Goal: Information Seeking & Learning: Learn about a topic

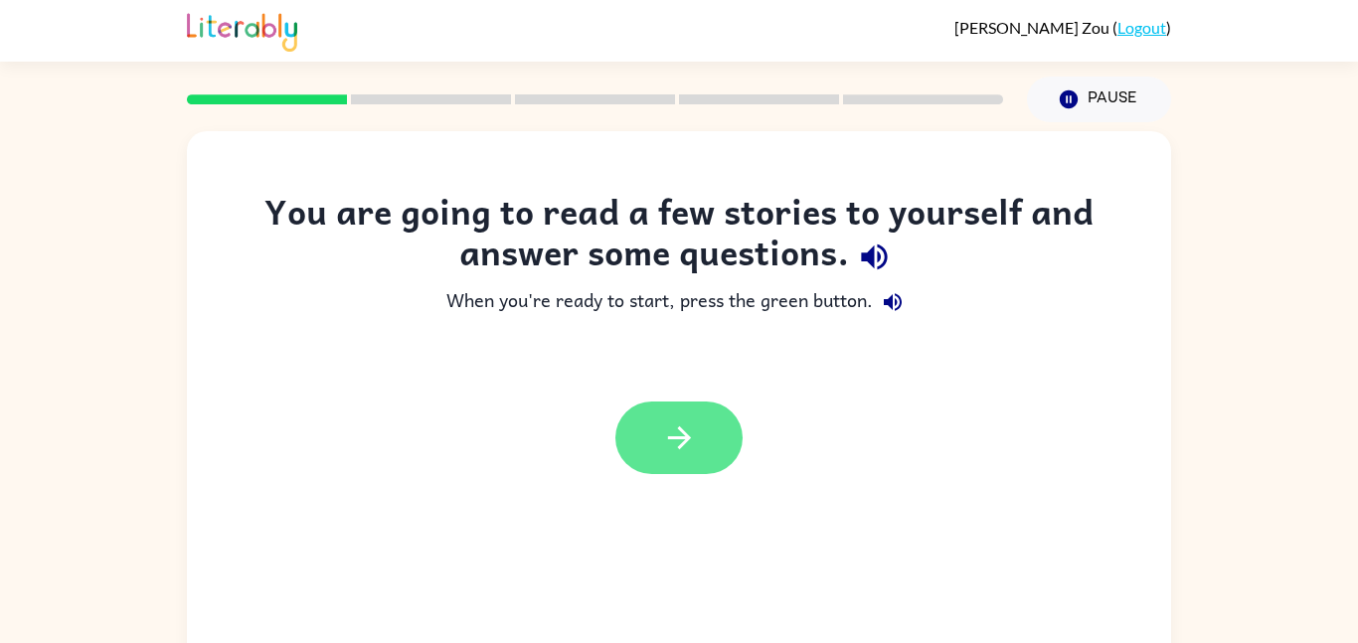
click at [700, 453] on button "button" at bounding box center [678, 438] width 127 height 73
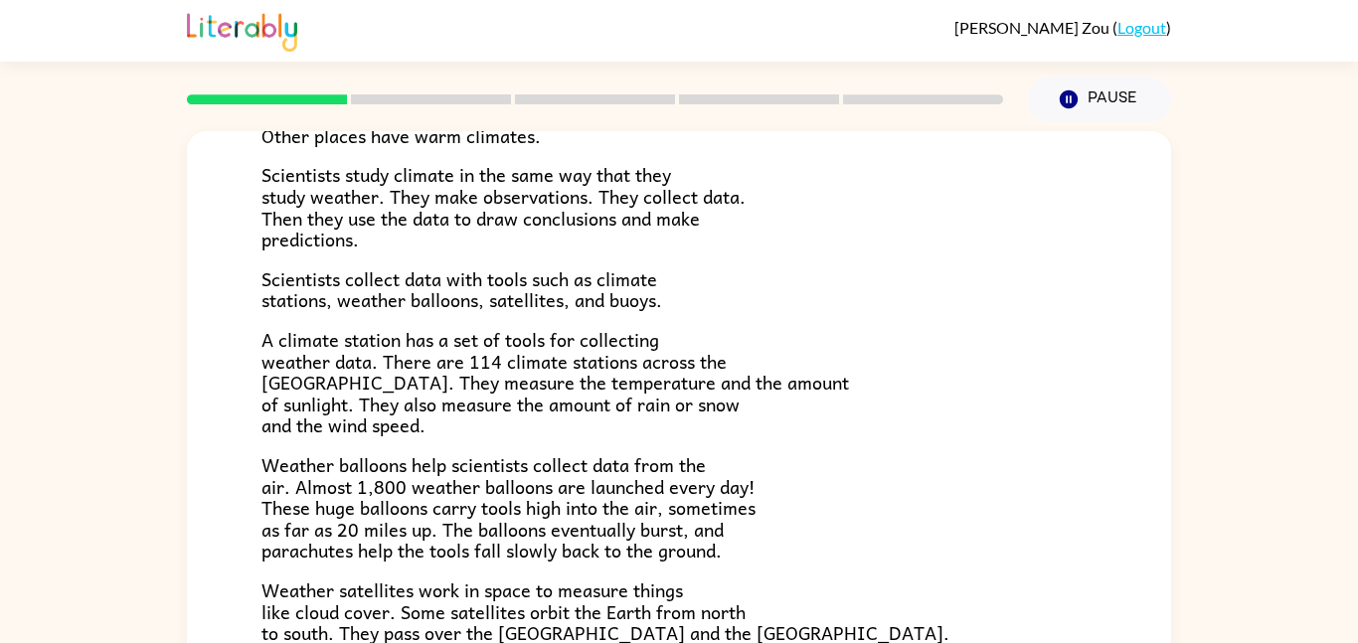
scroll to position [253, 0]
click at [558, 242] on p "Scientists study climate in the same way that they study weather. They make obs…" at bounding box center [678, 205] width 835 height 85
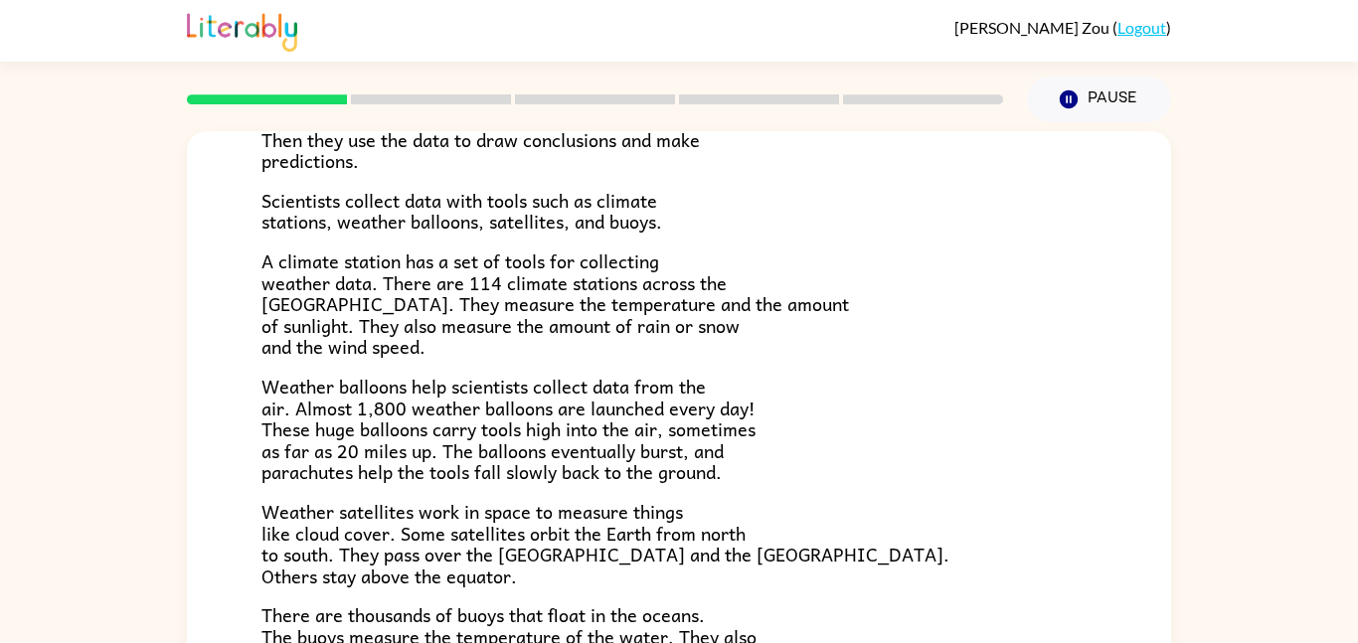
scroll to position [556, 0]
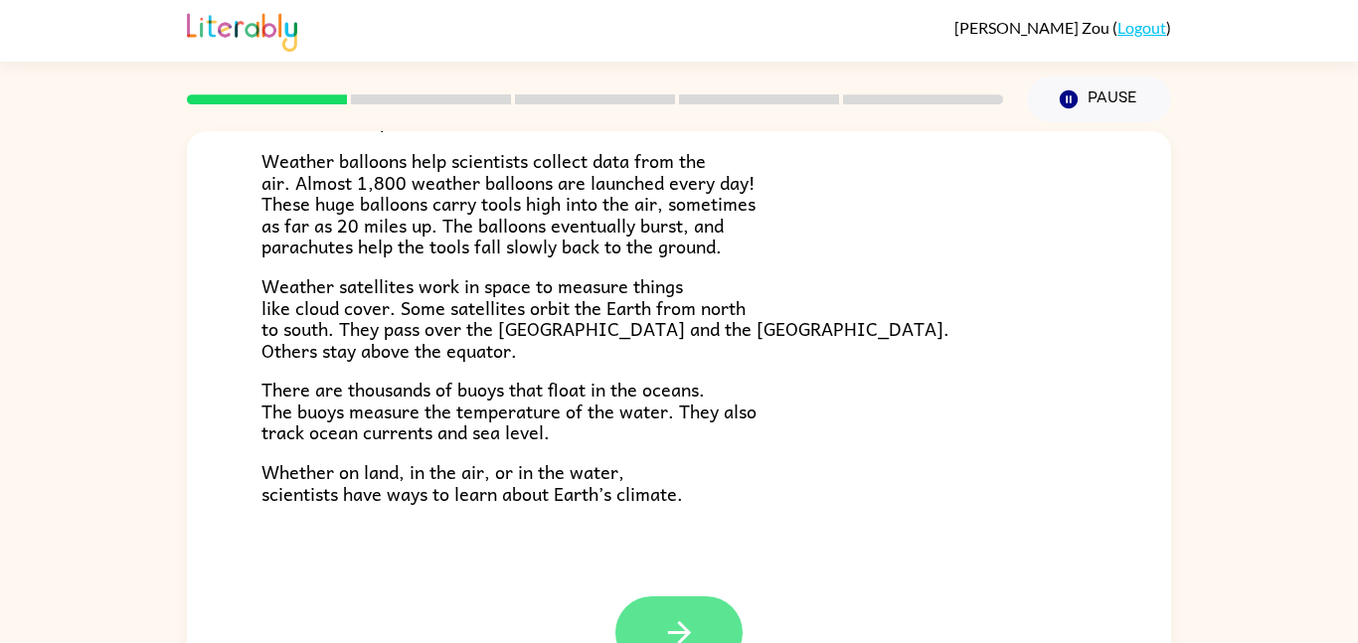
click at [704, 617] on button "button" at bounding box center [678, 633] width 127 height 73
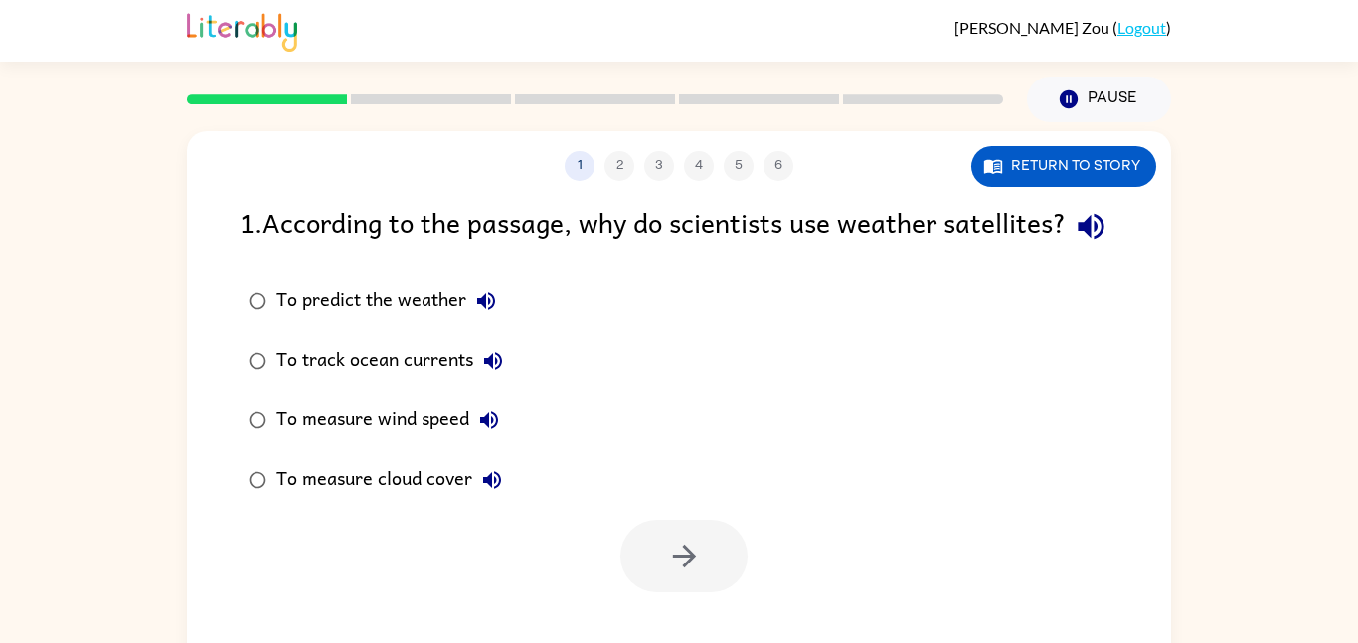
scroll to position [0, 0]
click at [1064, 164] on button "Return to story" at bounding box center [1063, 166] width 185 height 41
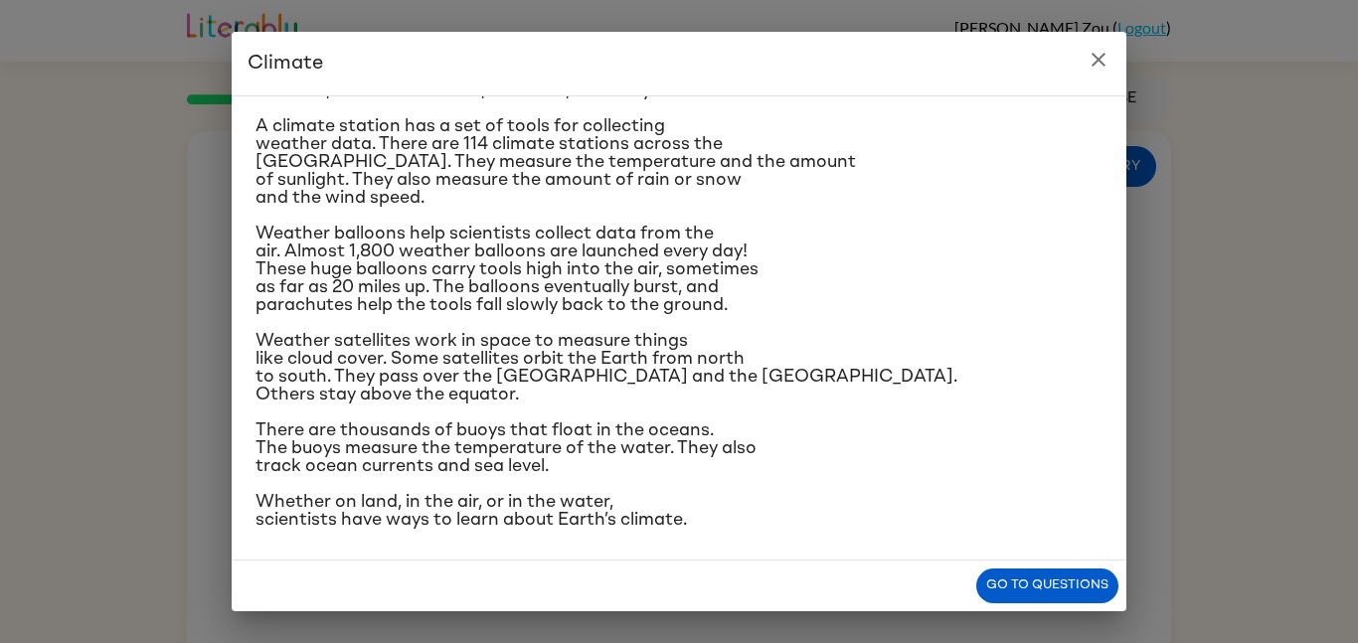
scroll to position [296, 0]
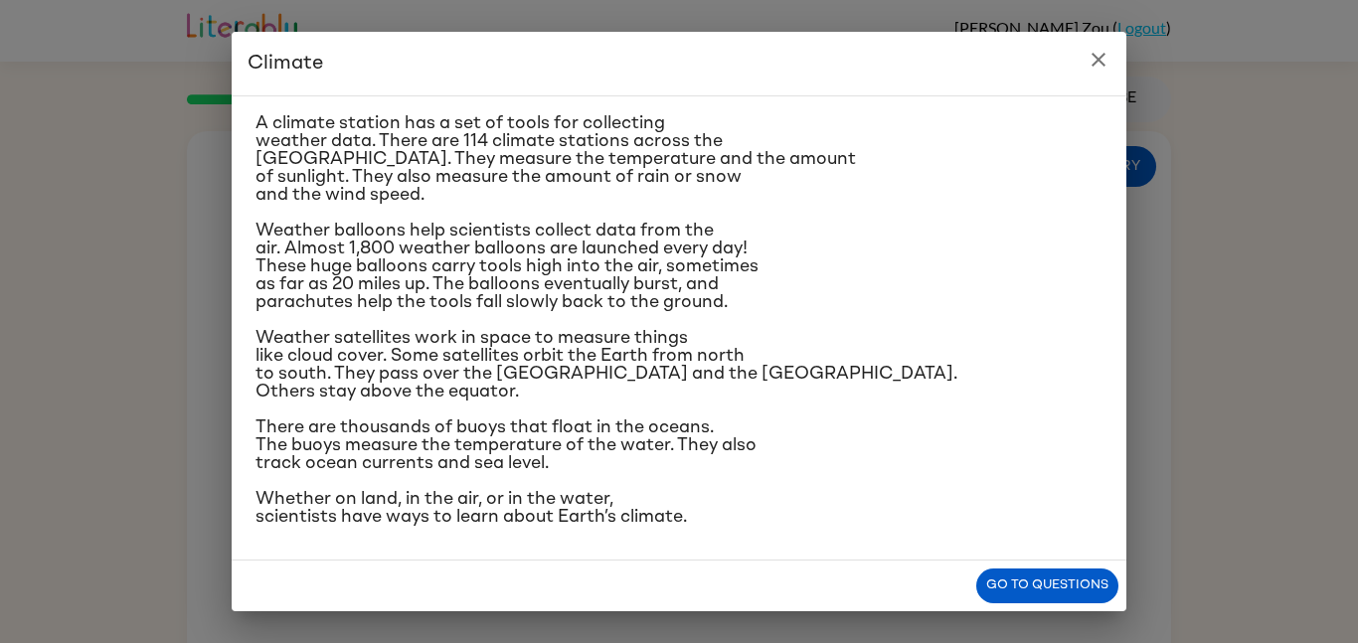
click at [1102, 61] on icon "close" at bounding box center [1099, 60] width 24 height 24
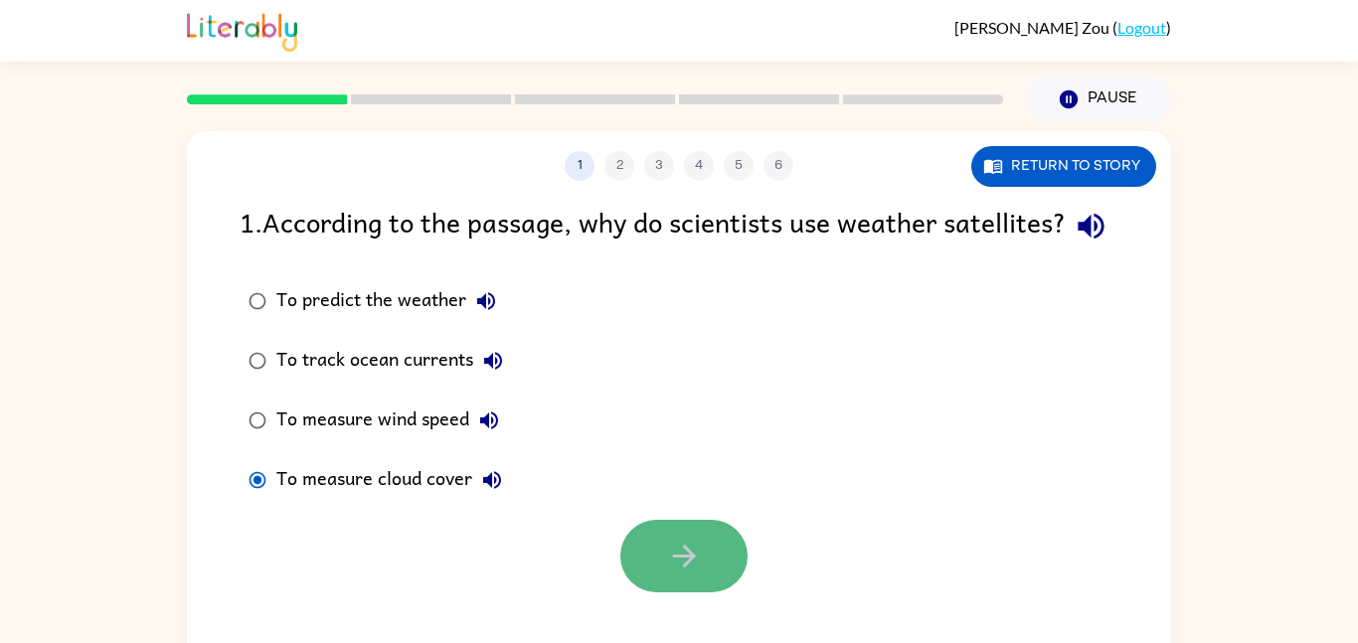
click at [661, 593] on button "button" at bounding box center [683, 556] width 127 height 73
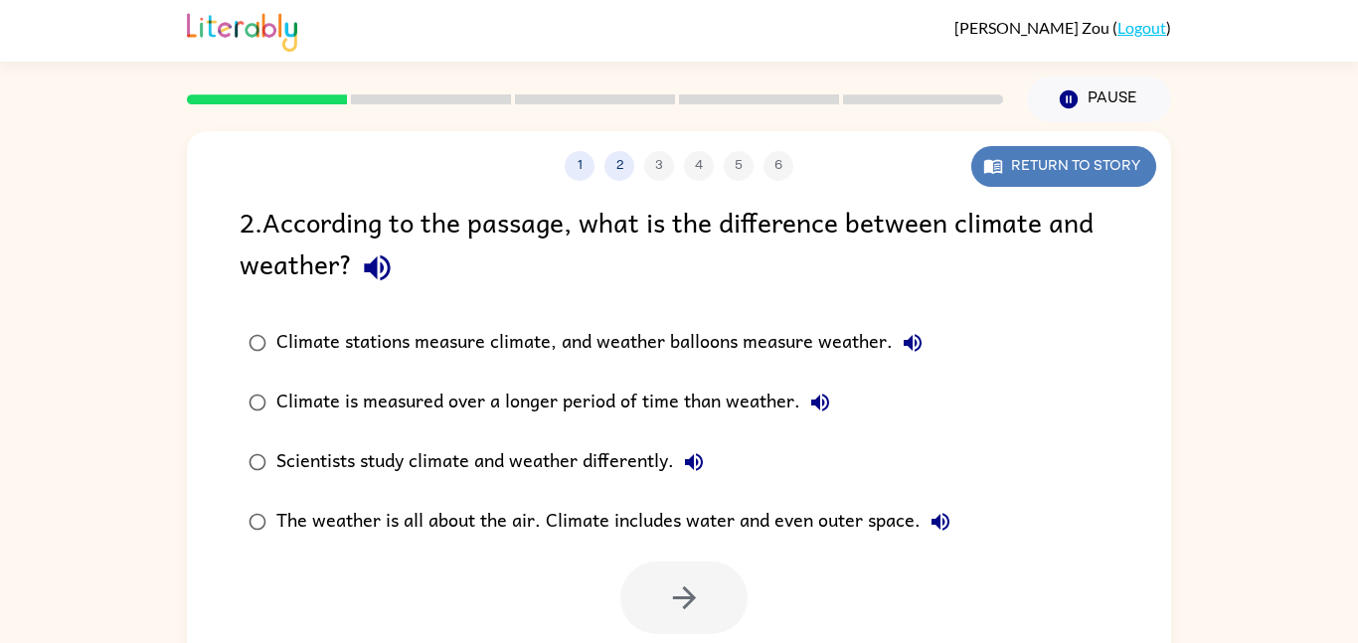
click at [1087, 168] on button "Return to story" at bounding box center [1063, 166] width 185 height 41
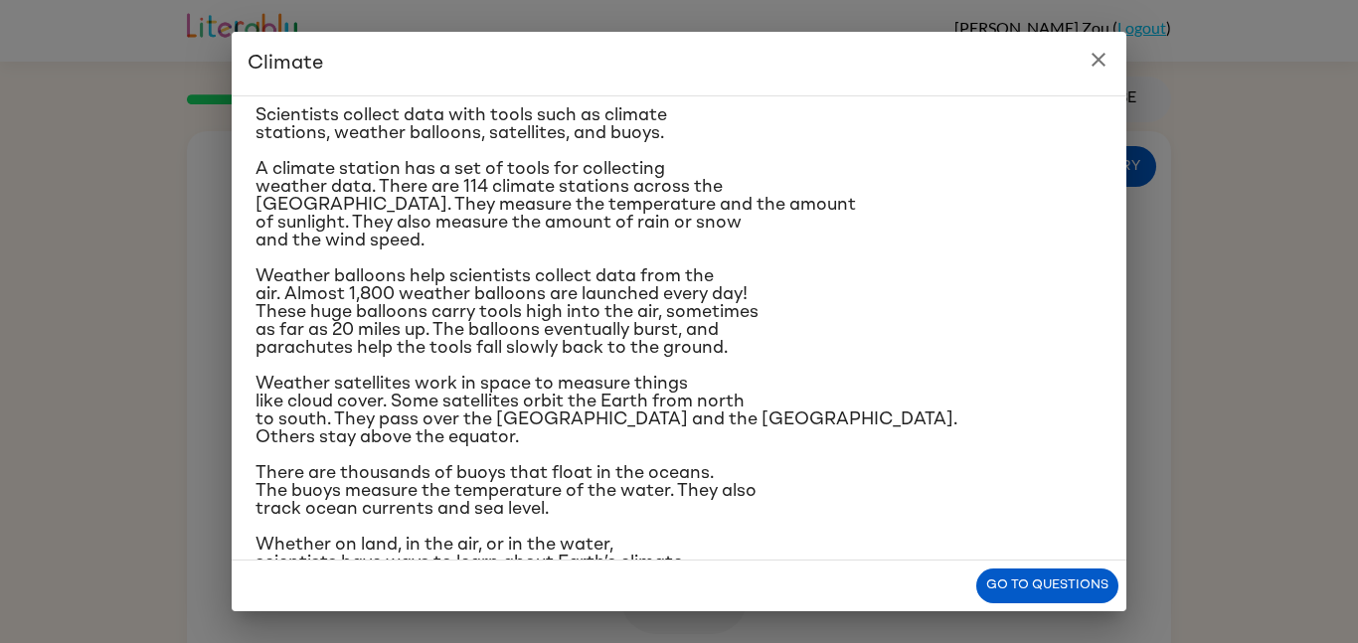
scroll to position [240, 0]
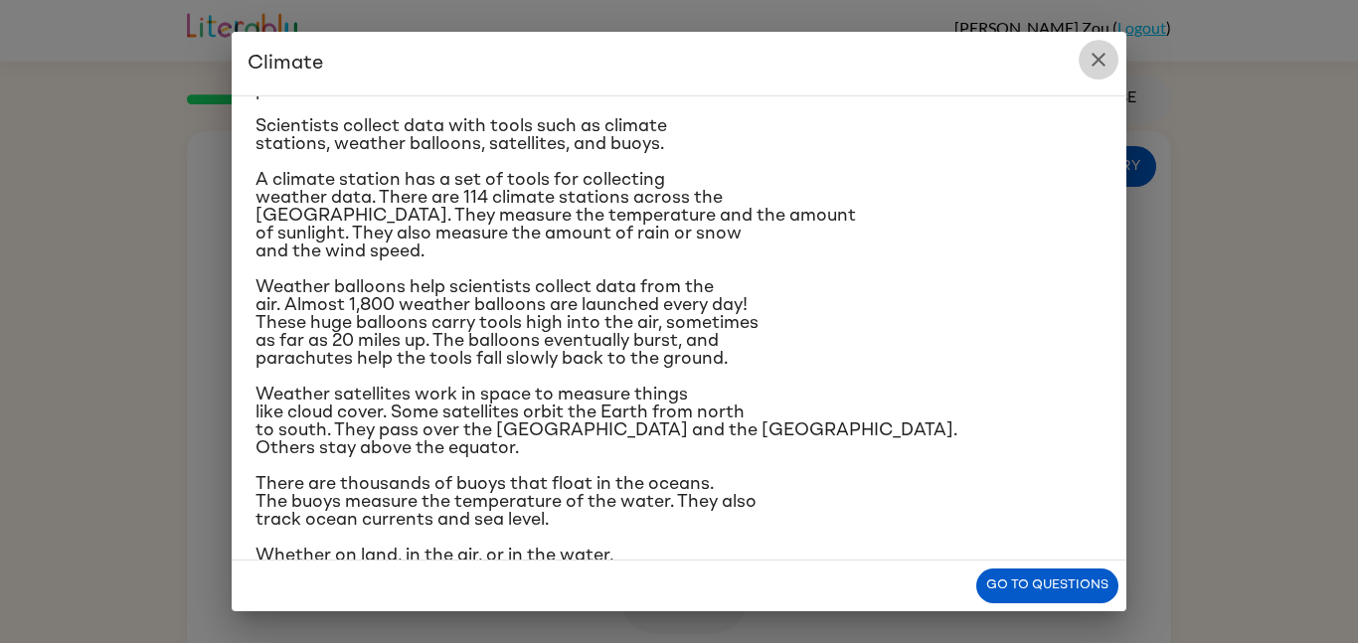
click at [1106, 56] on icon "close" at bounding box center [1099, 60] width 24 height 24
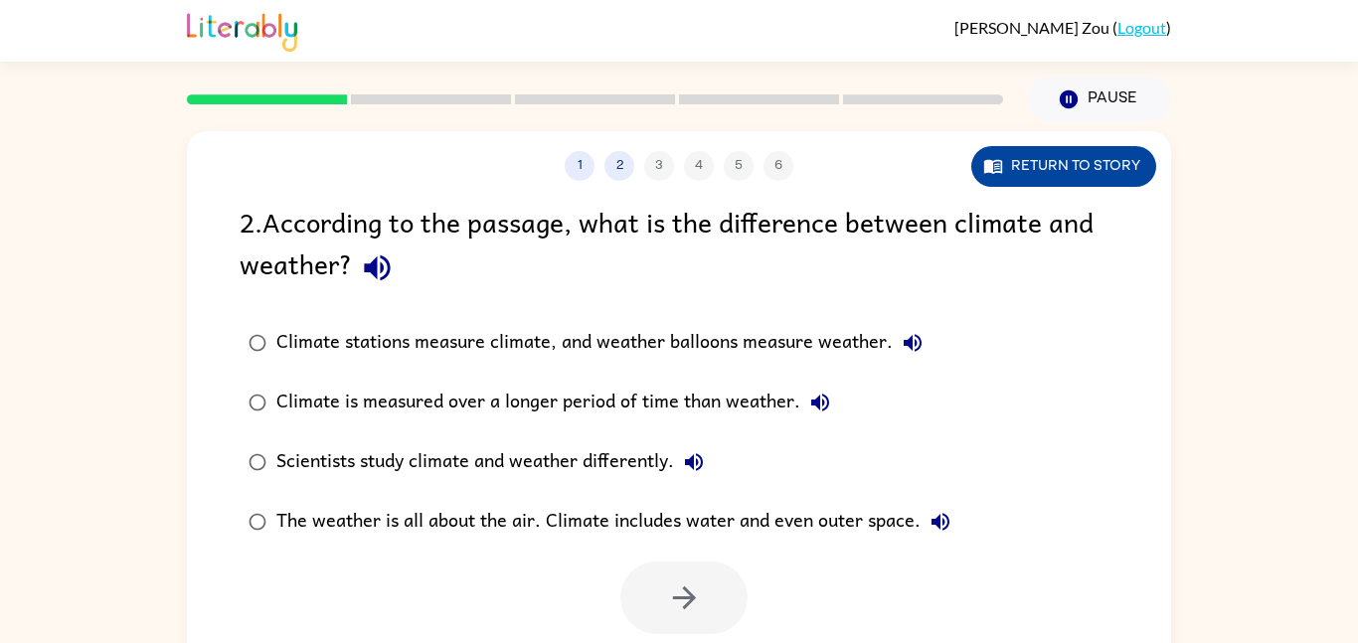
click at [1049, 151] on button "Return to story" at bounding box center [1063, 166] width 185 height 41
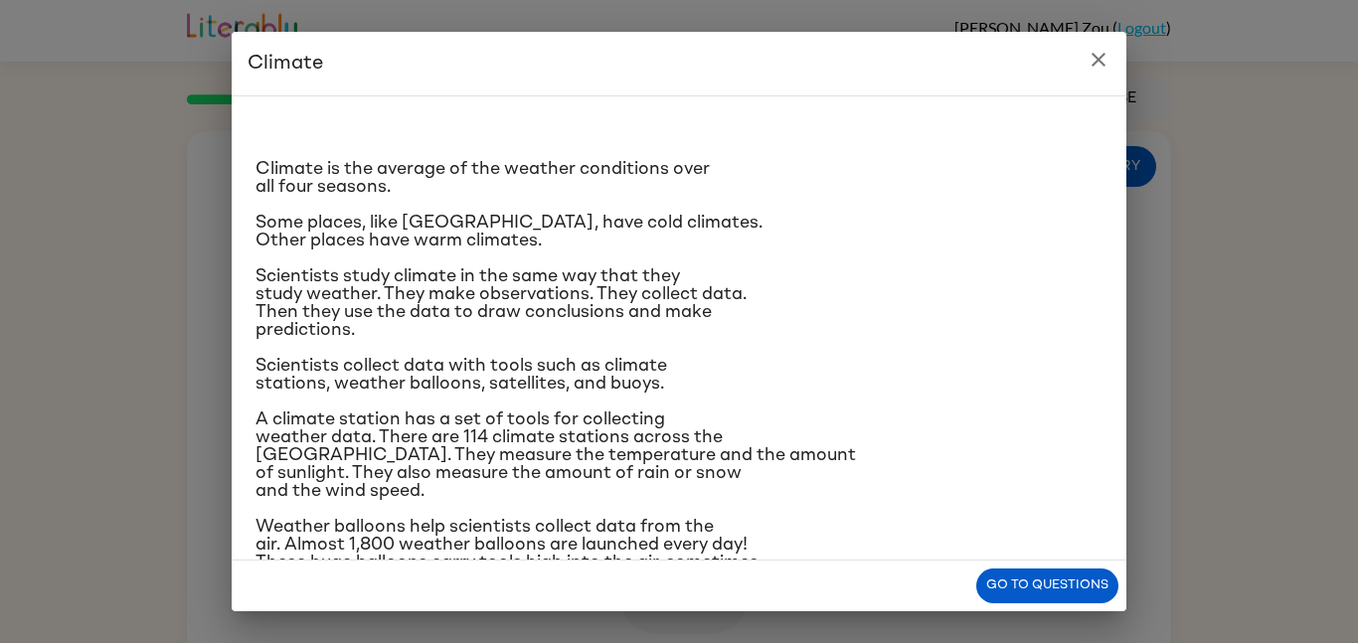
click at [1098, 53] on icon "close" at bounding box center [1099, 60] width 24 height 24
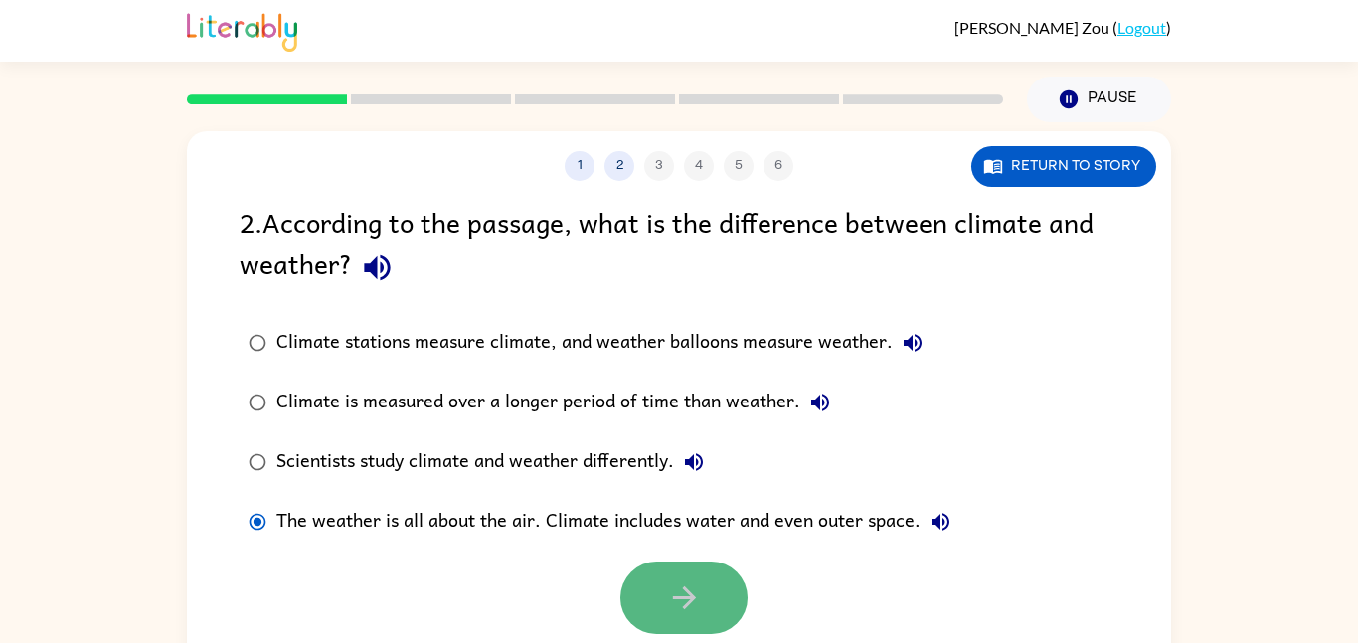
click at [632, 597] on button "button" at bounding box center [683, 598] width 127 height 73
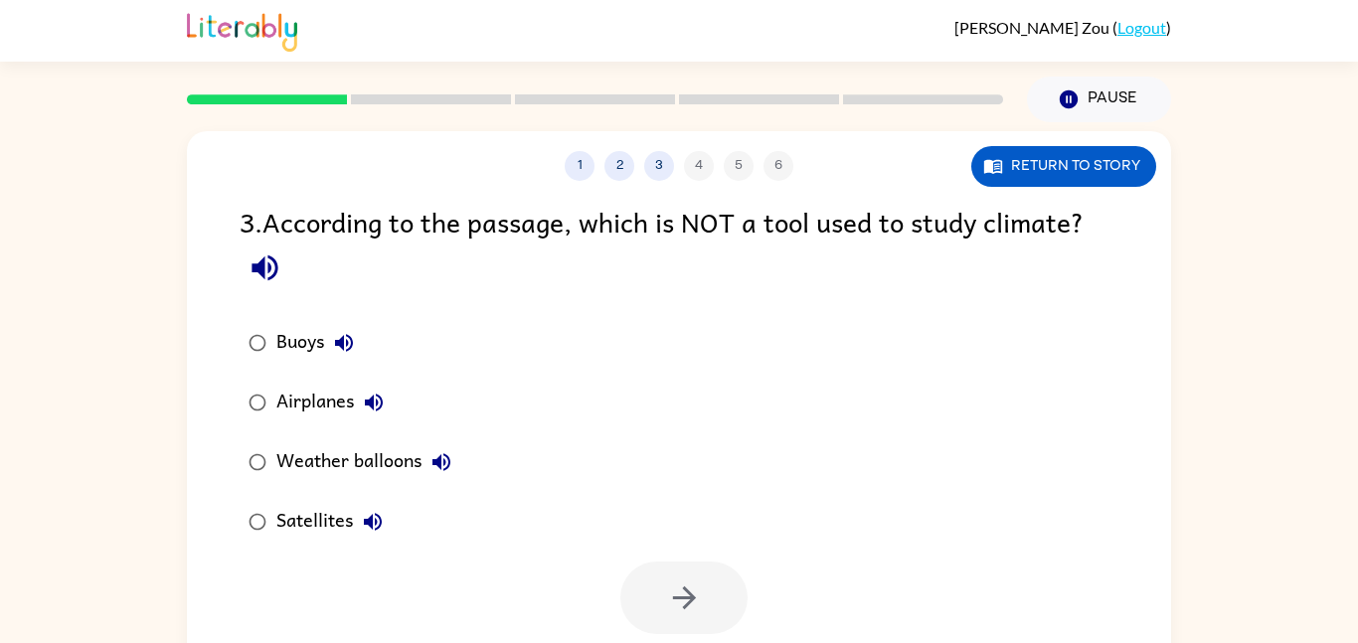
click at [901, 330] on div "Buoys Airplanes Weather balloons Satellites" at bounding box center [706, 432] width 932 height 239
click at [1030, 184] on button "Return to story" at bounding box center [1063, 166] width 185 height 41
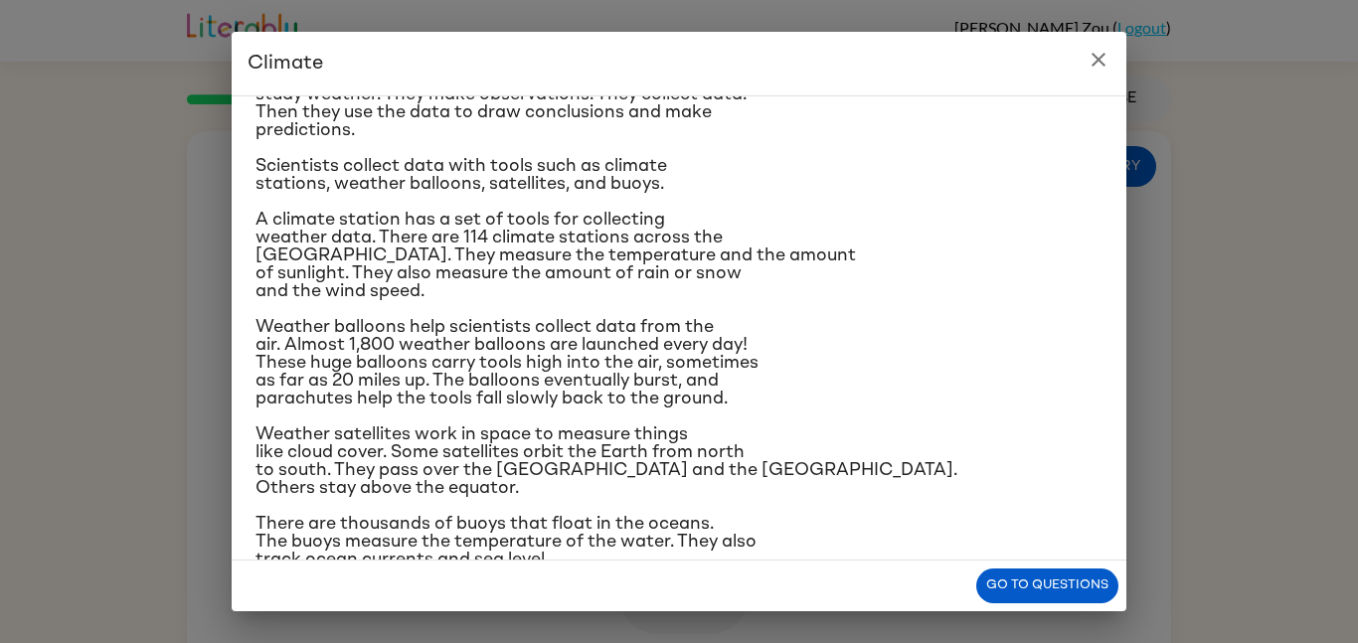
scroll to position [196, 0]
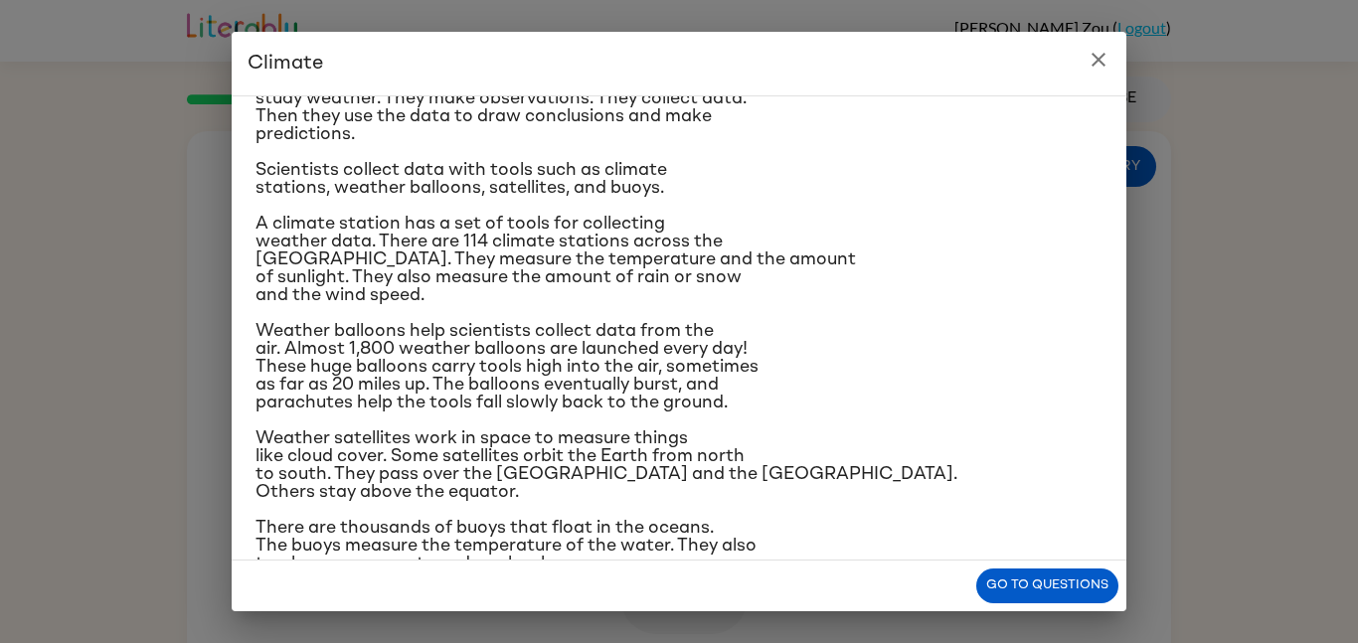
click at [1099, 68] on icon "close" at bounding box center [1099, 60] width 24 height 24
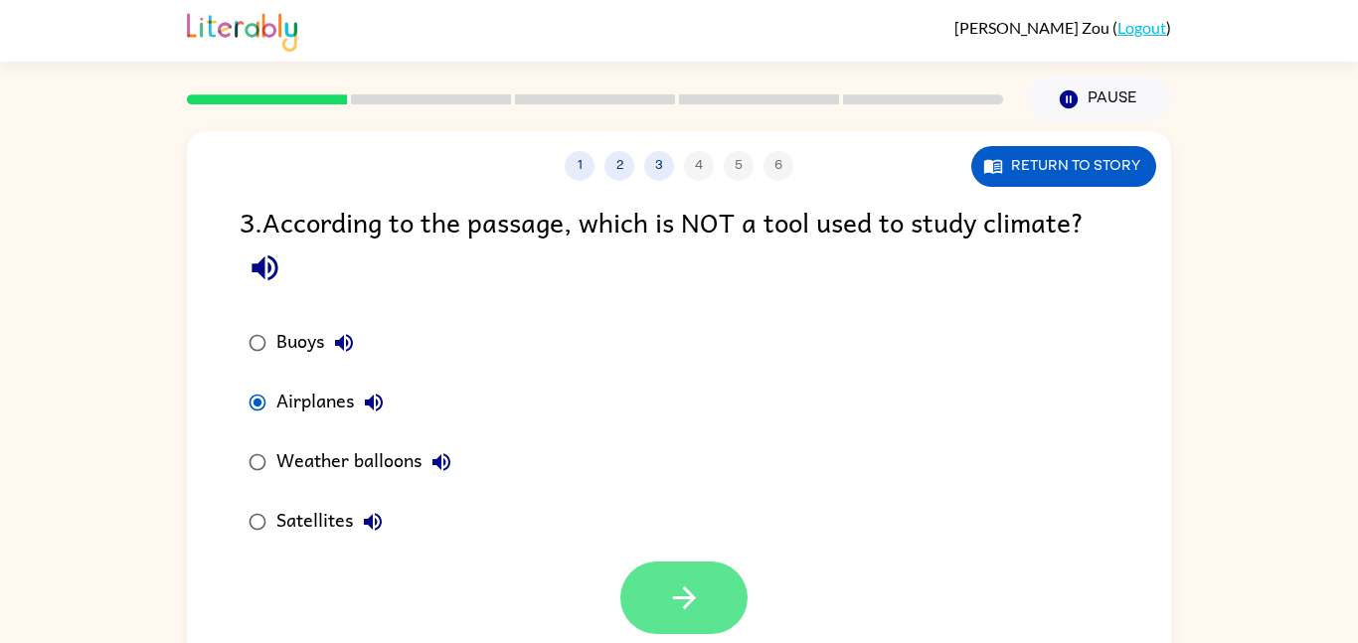
click at [682, 618] on button "button" at bounding box center [683, 598] width 127 height 73
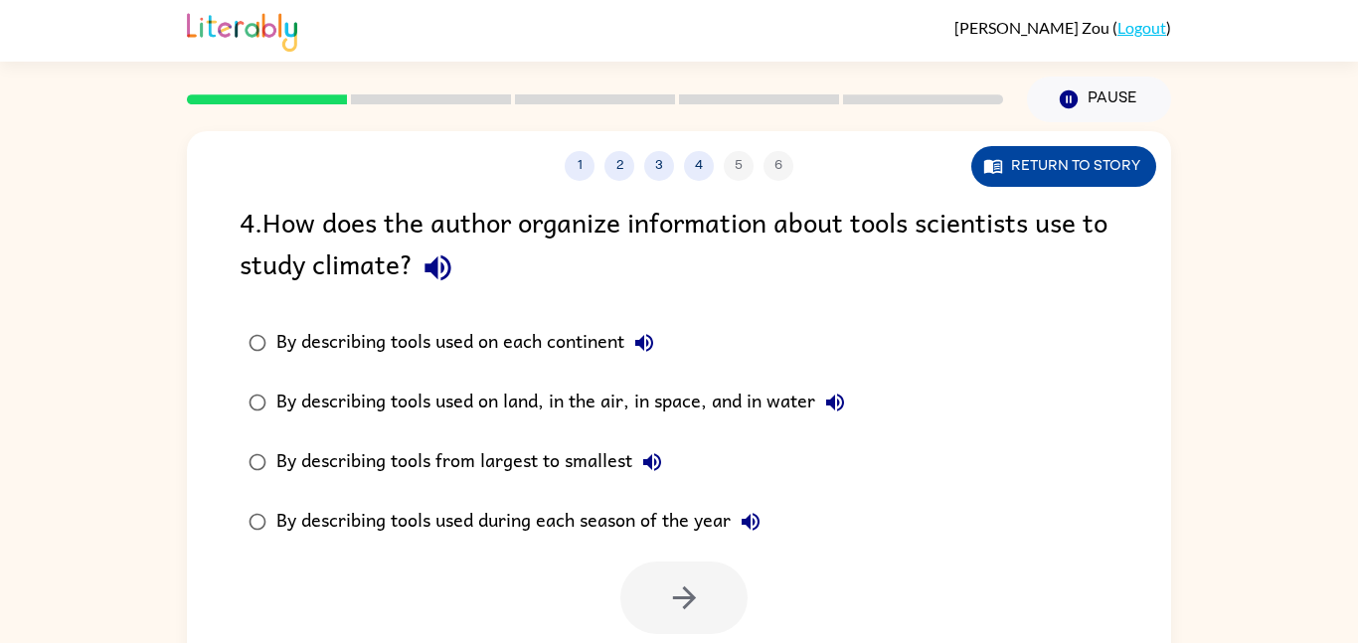
click at [1115, 169] on button "Return to story" at bounding box center [1063, 166] width 185 height 41
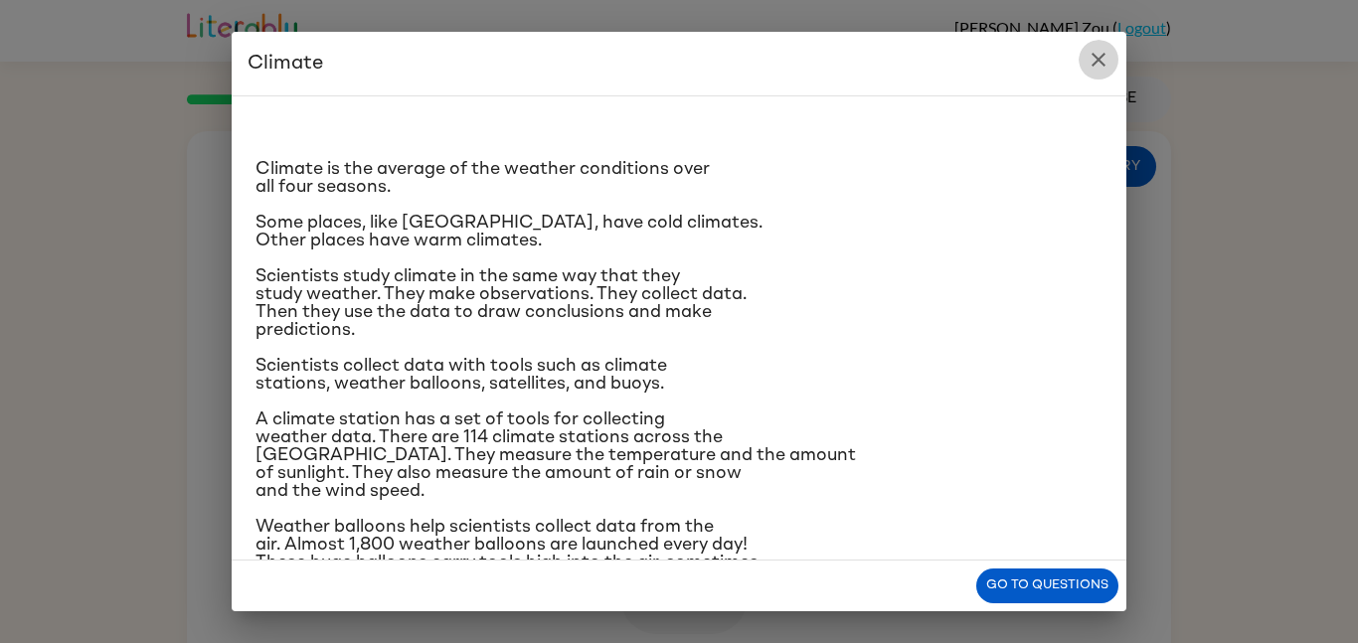
click at [1084, 53] on button "close" at bounding box center [1099, 60] width 40 height 40
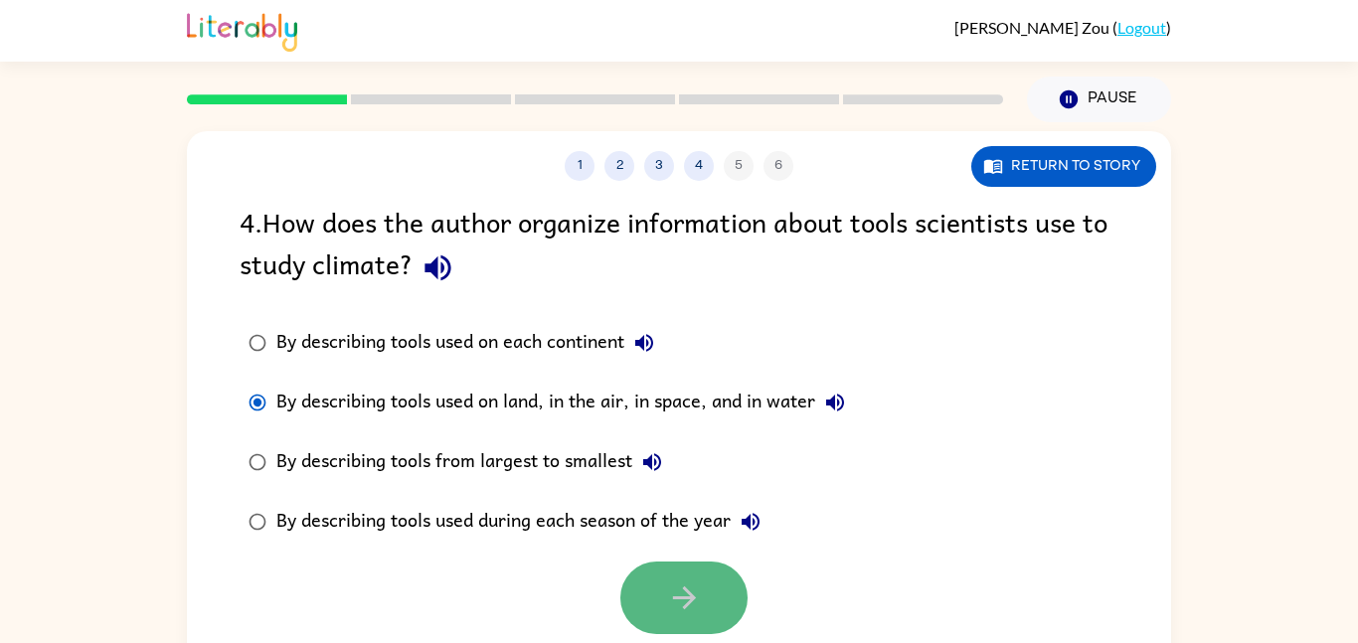
click at [644, 597] on button "button" at bounding box center [683, 598] width 127 height 73
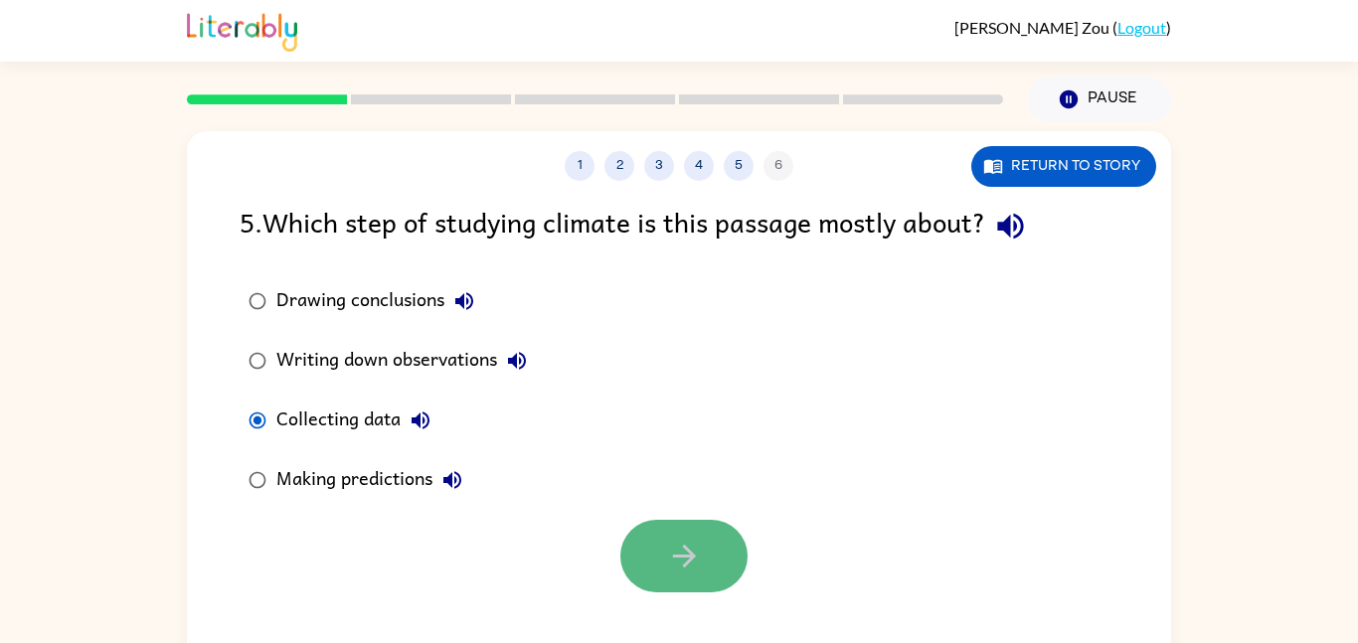
click at [650, 550] on button "button" at bounding box center [683, 556] width 127 height 73
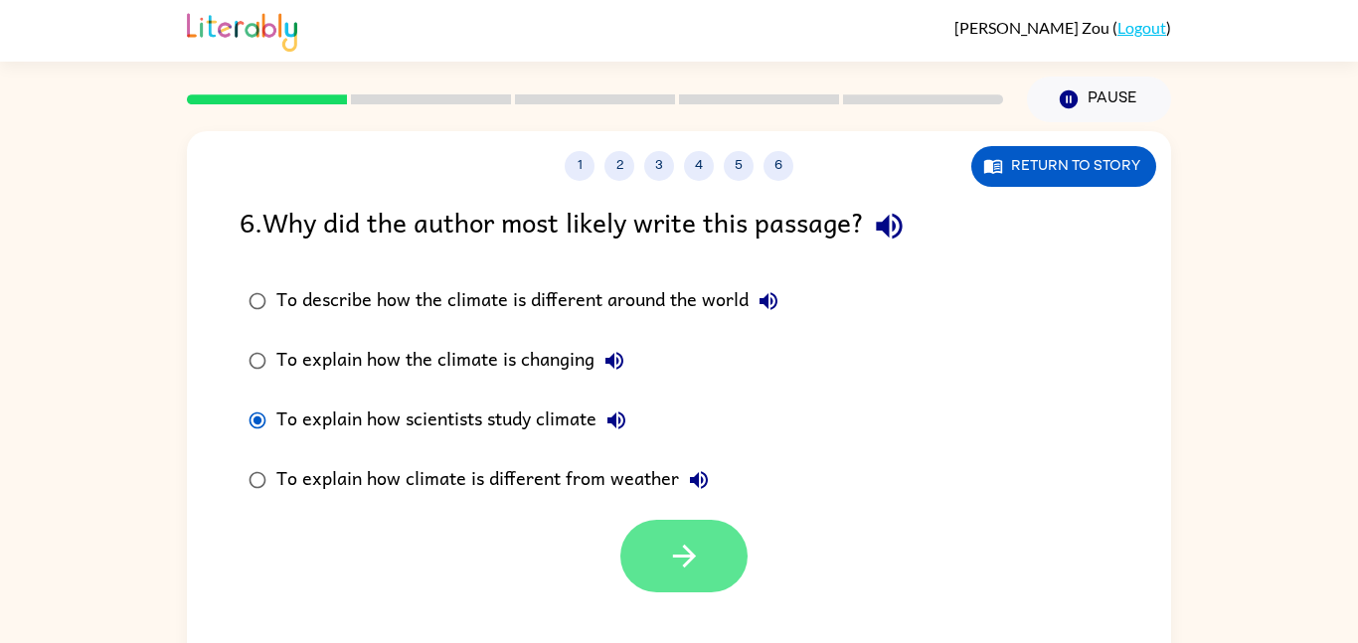
click at [652, 532] on button "button" at bounding box center [683, 556] width 127 height 73
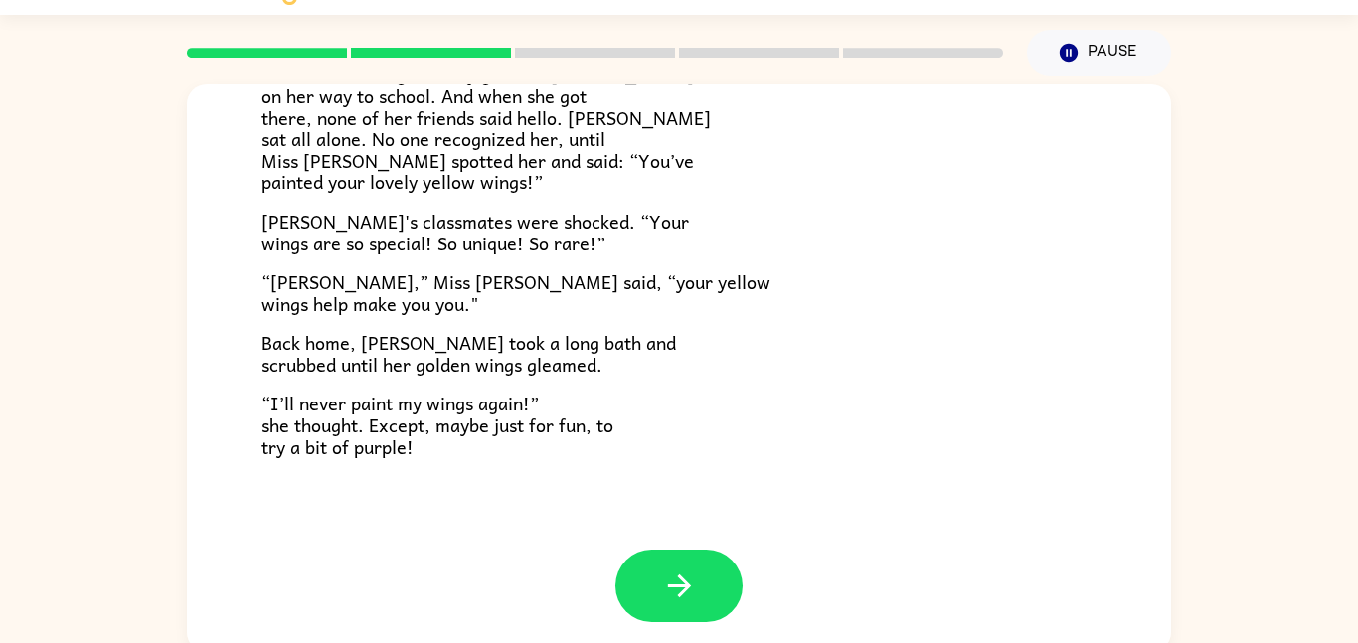
scroll to position [56, 0]
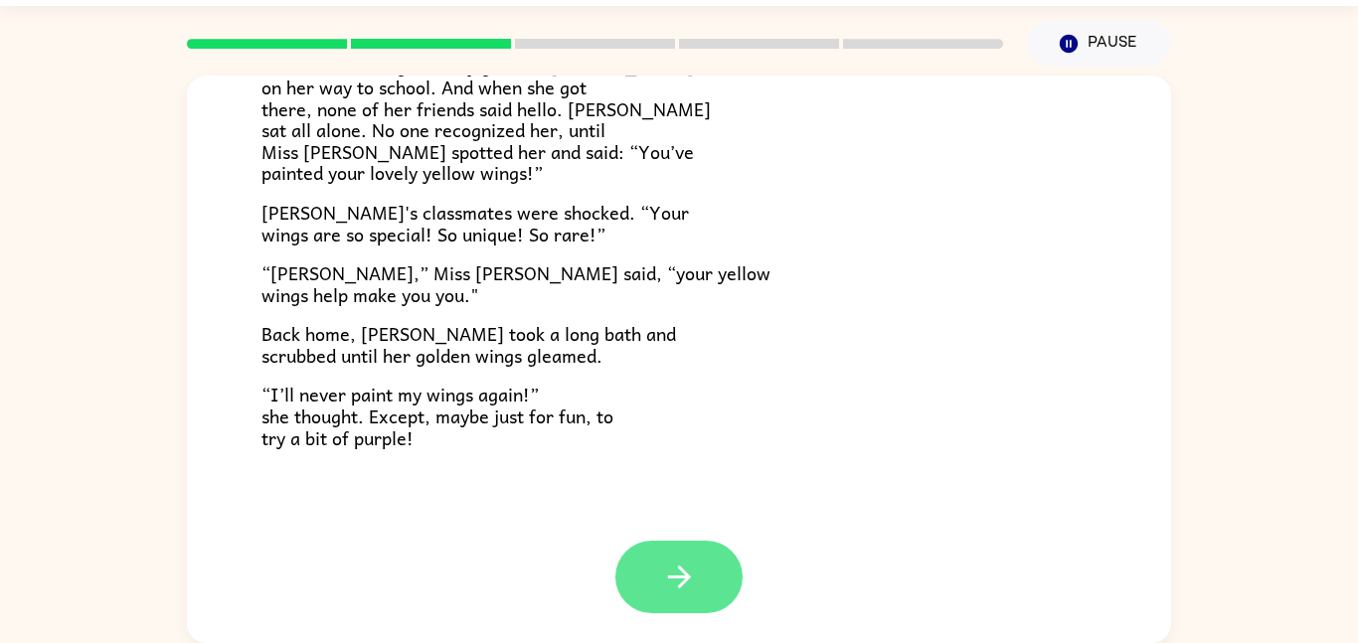
click at [667, 544] on button "button" at bounding box center [678, 577] width 127 height 73
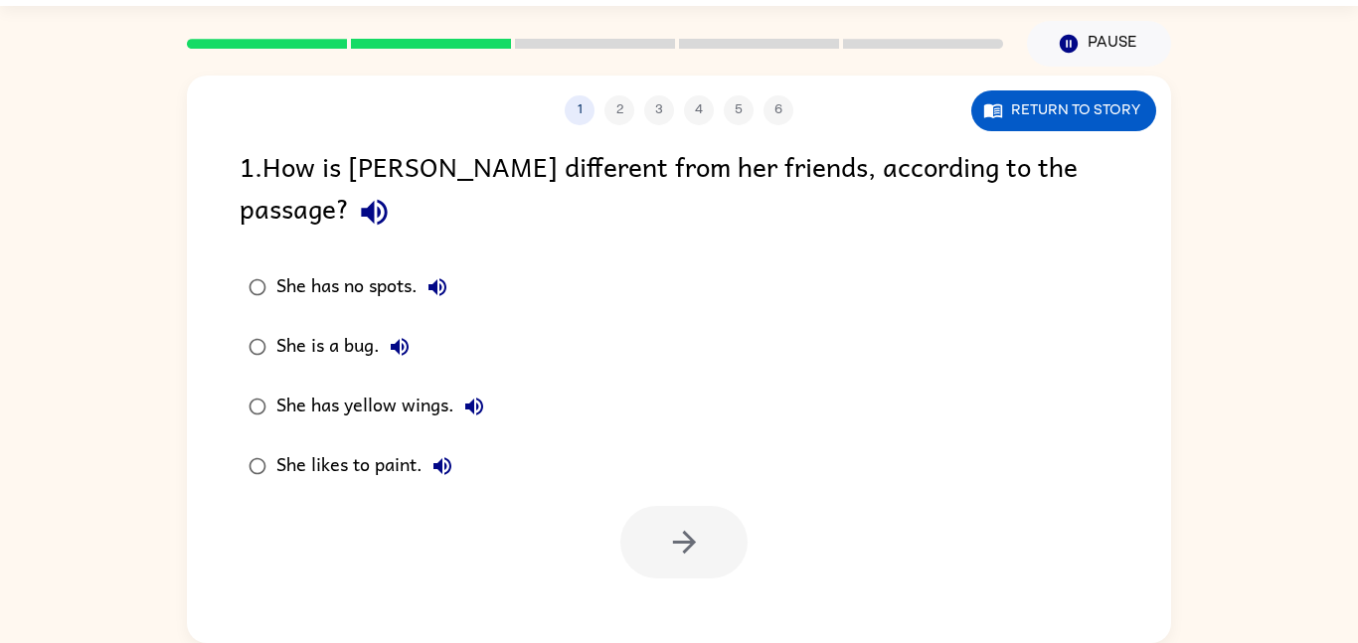
scroll to position [0, 0]
click at [571, 437] on div "She has no spots. She is a bug. She has yellow wings. She likes to paint." at bounding box center [706, 376] width 932 height 239
click at [704, 506] on button "button" at bounding box center [683, 542] width 127 height 73
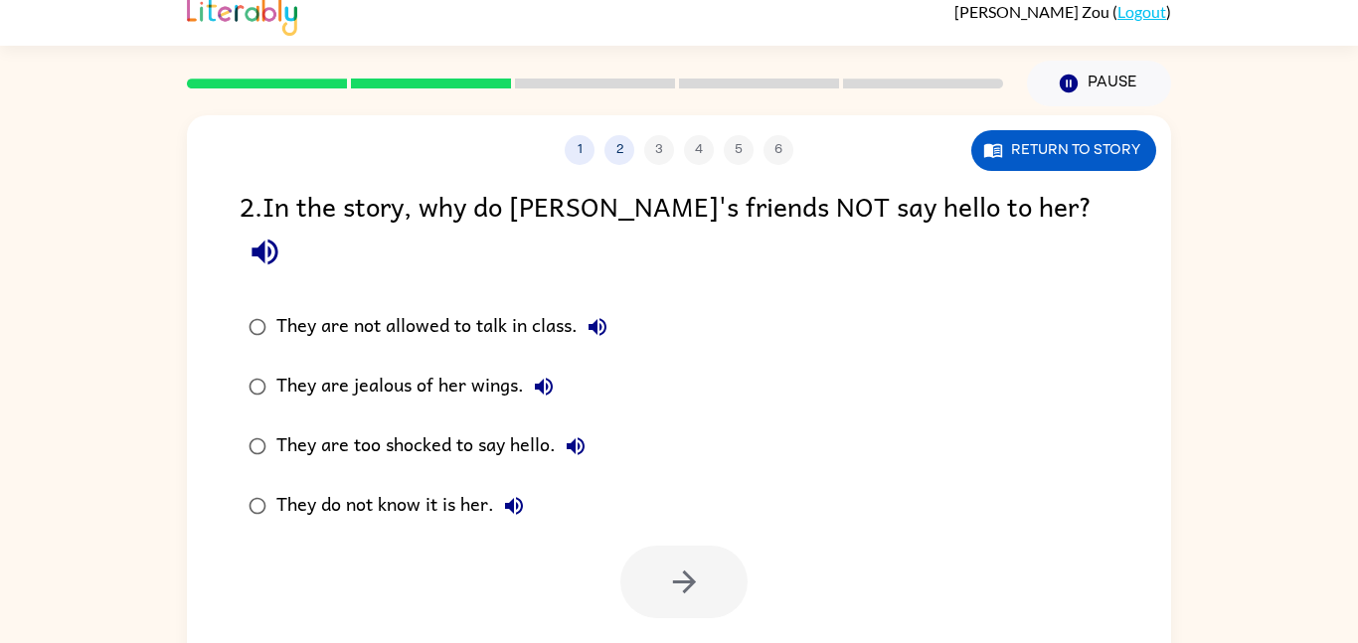
scroll to position [56, 0]
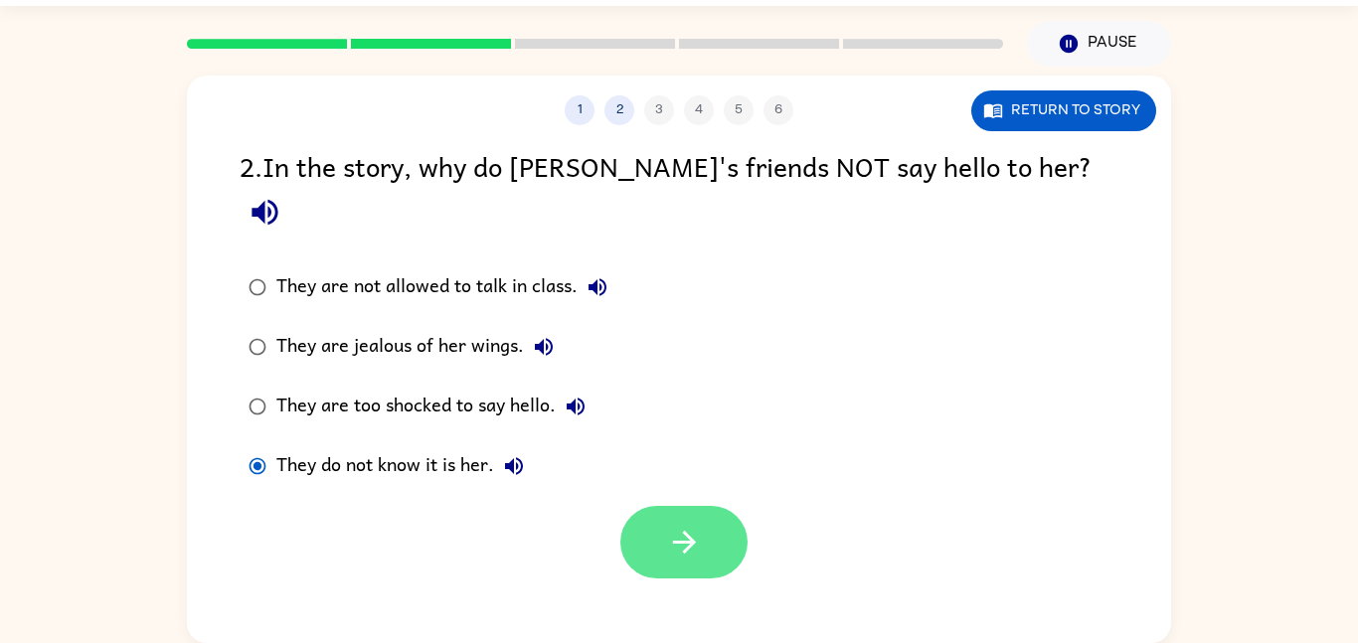
click at [637, 508] on button "button" at bounding box center [683, 542] width 127 height 73
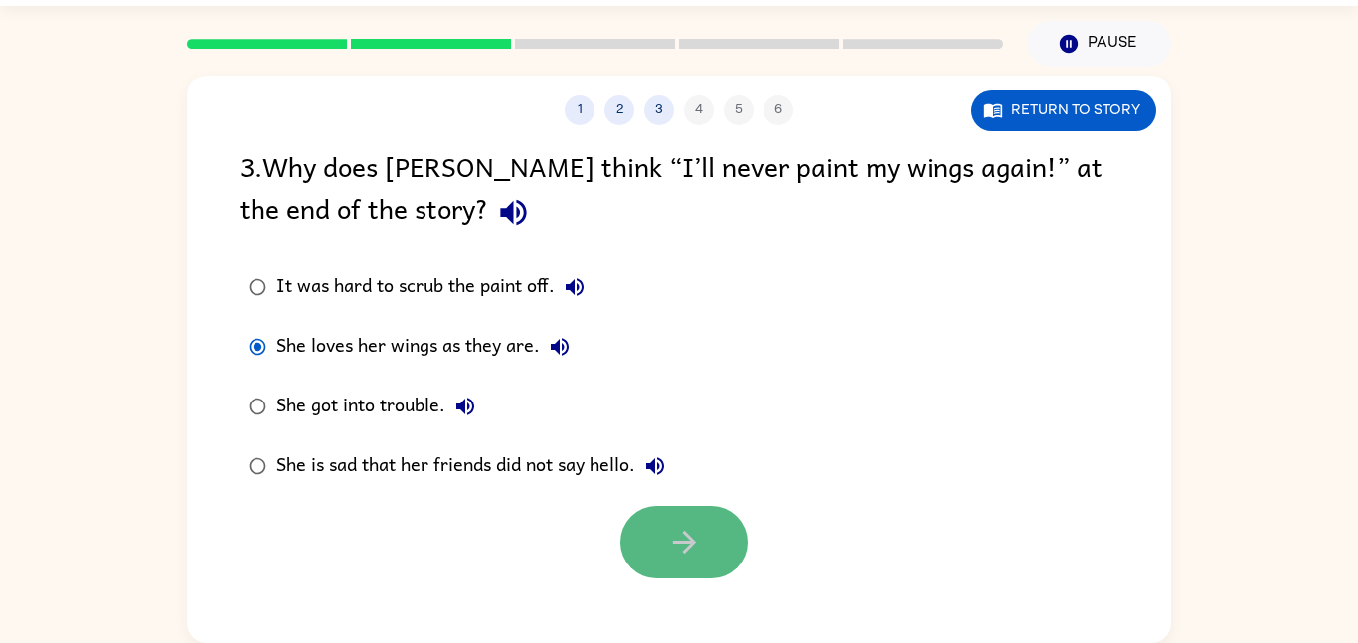
click at [683, 543] on icon "button" at bounding box center [683, 542] width 23 height 23
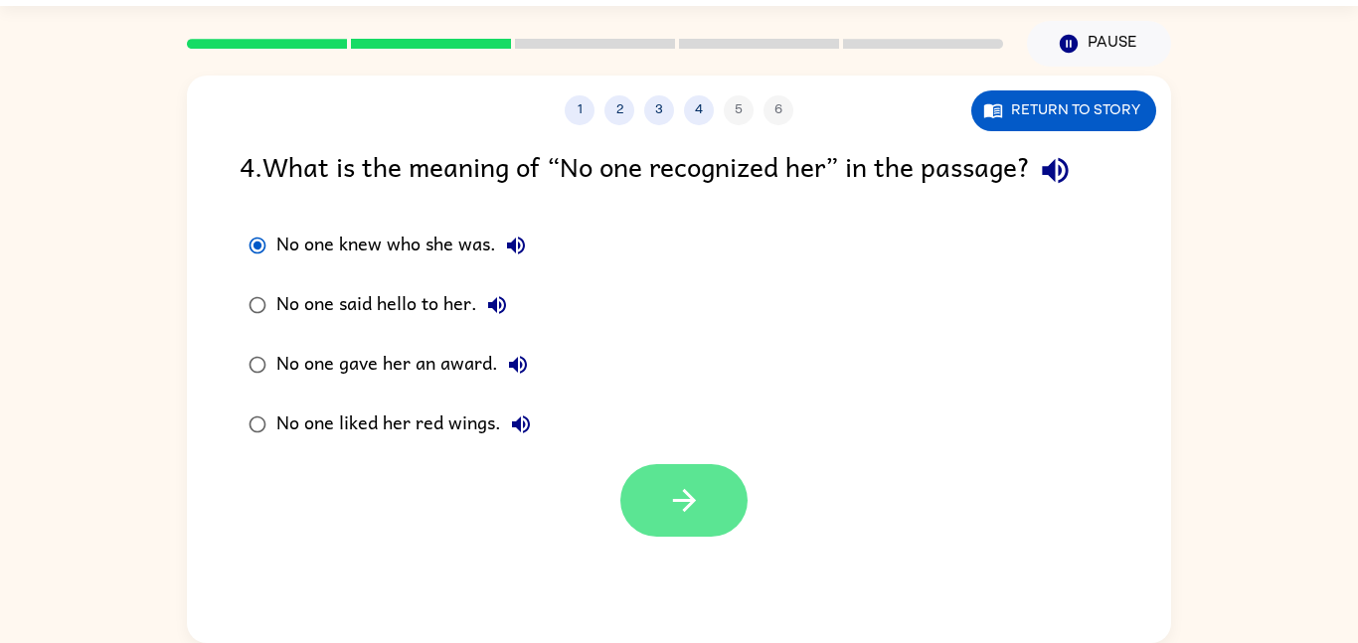
click at [668, 480] on button "button" at bounding box center [683, 500] width 127 height 73
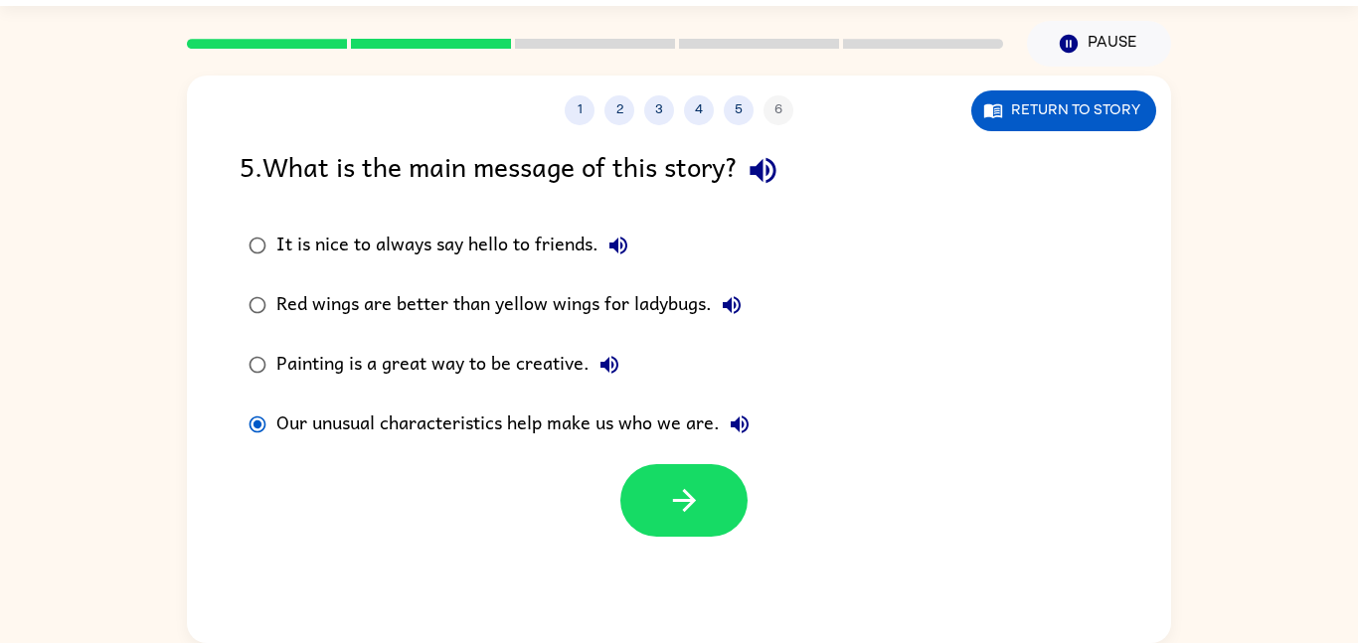
click at [693, 459] on div at bounding box center [679, 495] width 984 height 83
click at [695, 487] on icon "button" at bounding box center [684, 500] width 35 height 35
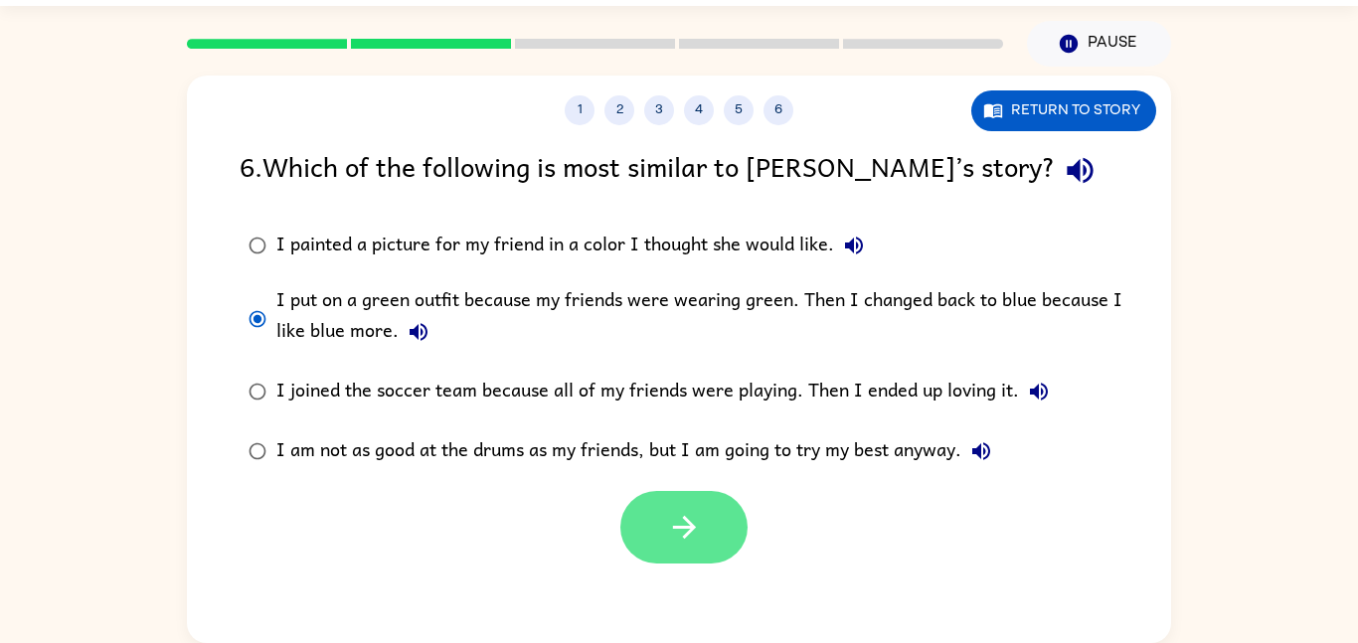
click at [681, 532] on icon "button" at bounding box center [684, 527] width 35 height 35
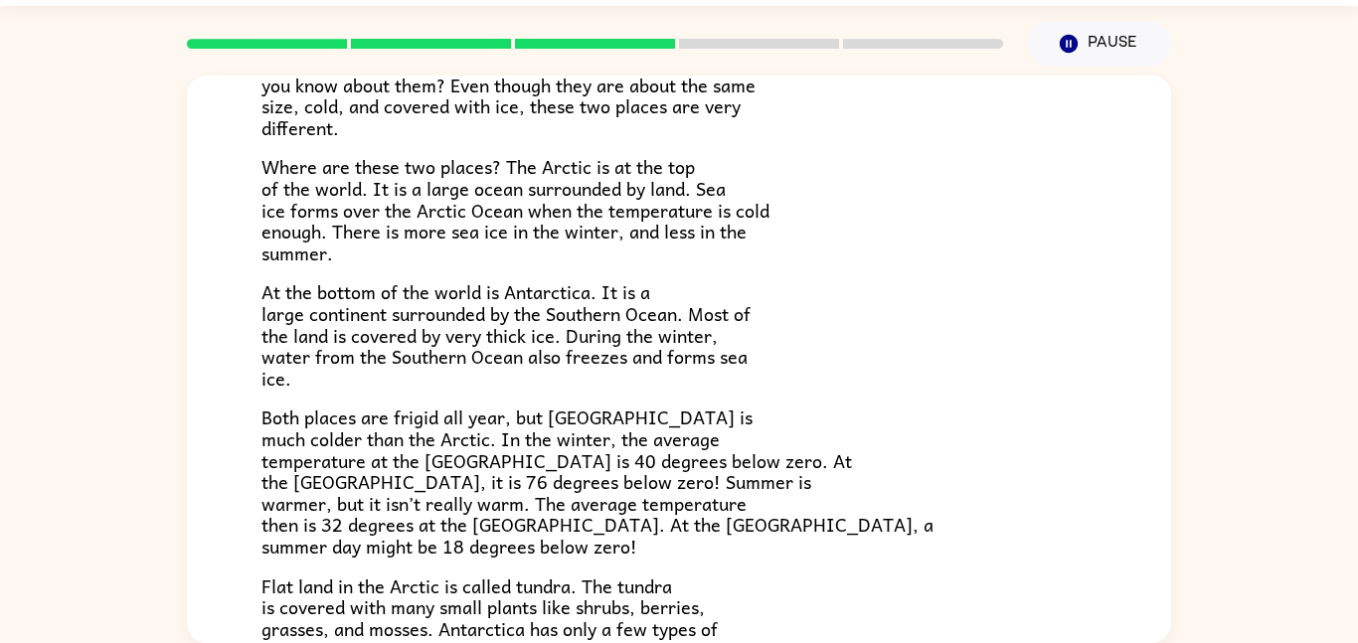
scroll to position [420, 0]
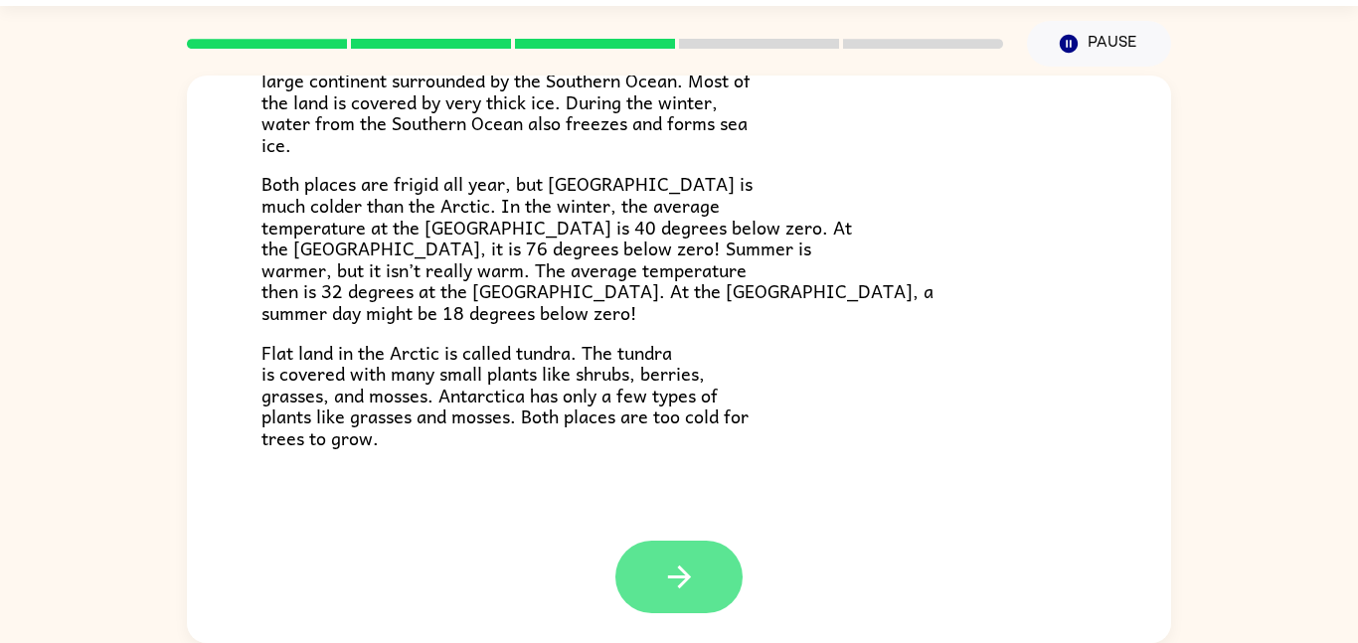
click at [701, 576] on button "button" at bounding box center [678, 577] width 127 height 73
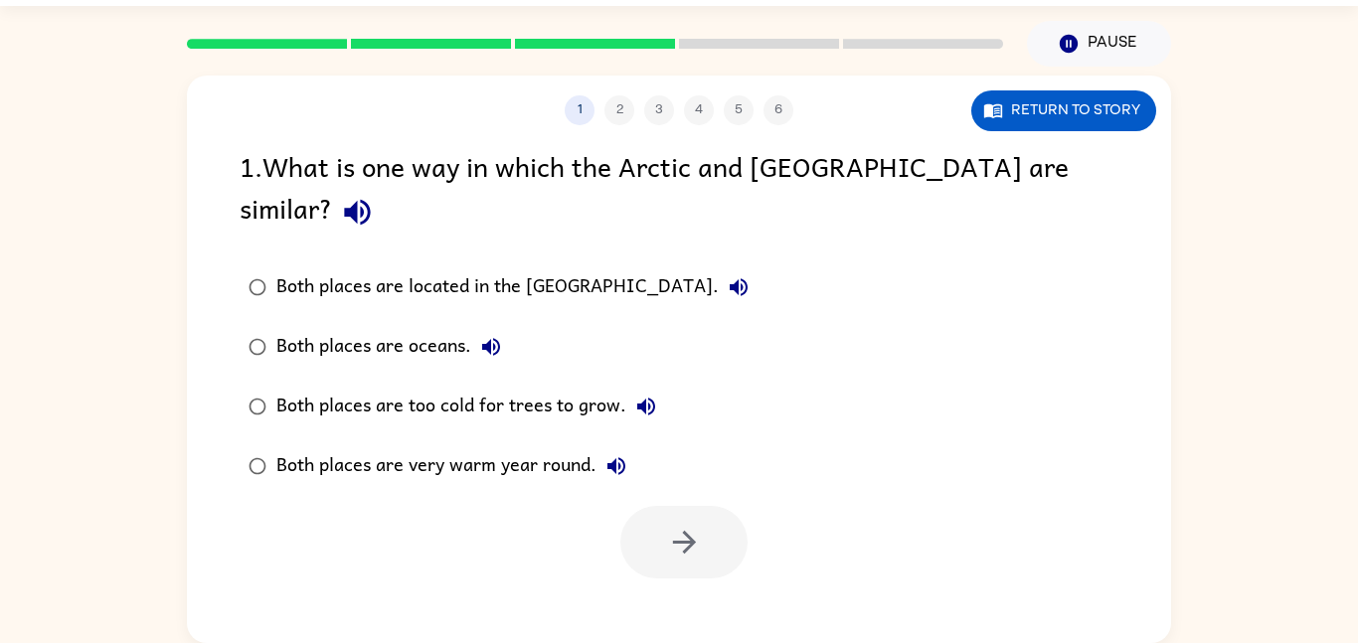
scroll to position [0, 0]
click at [1049, 102] on button "Return to story" at bounding box center [1063, 110] width 185 height 41
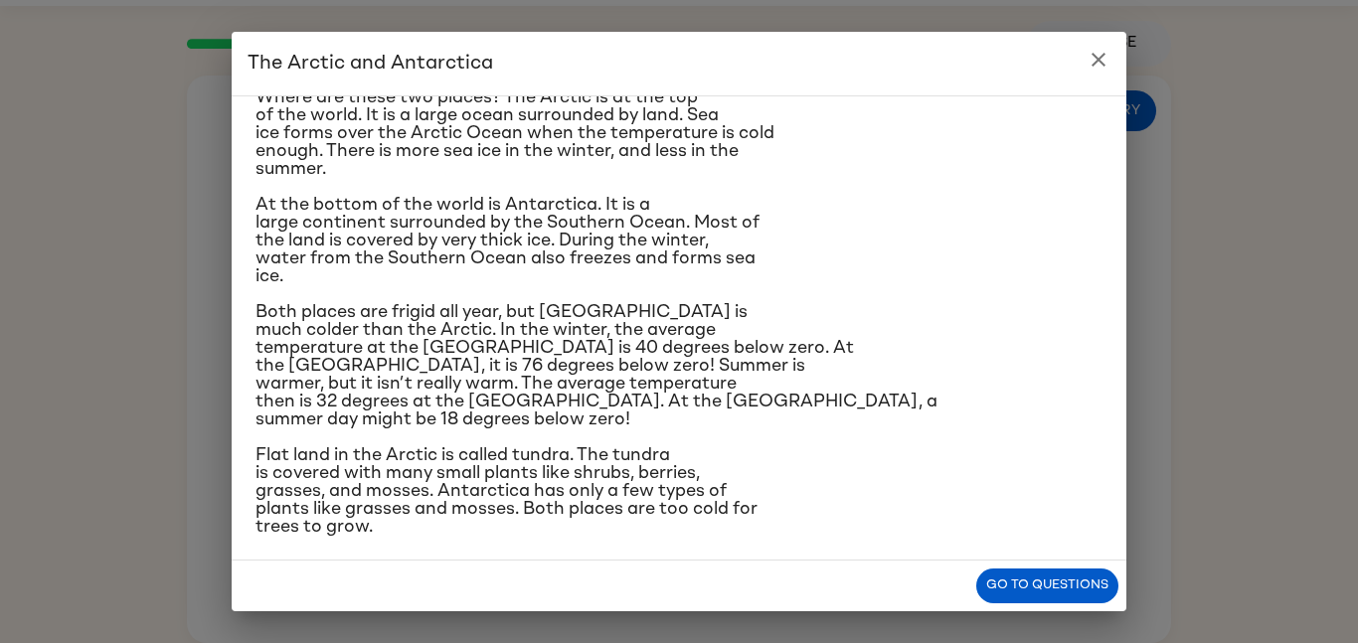
scroll to position [171, 0]
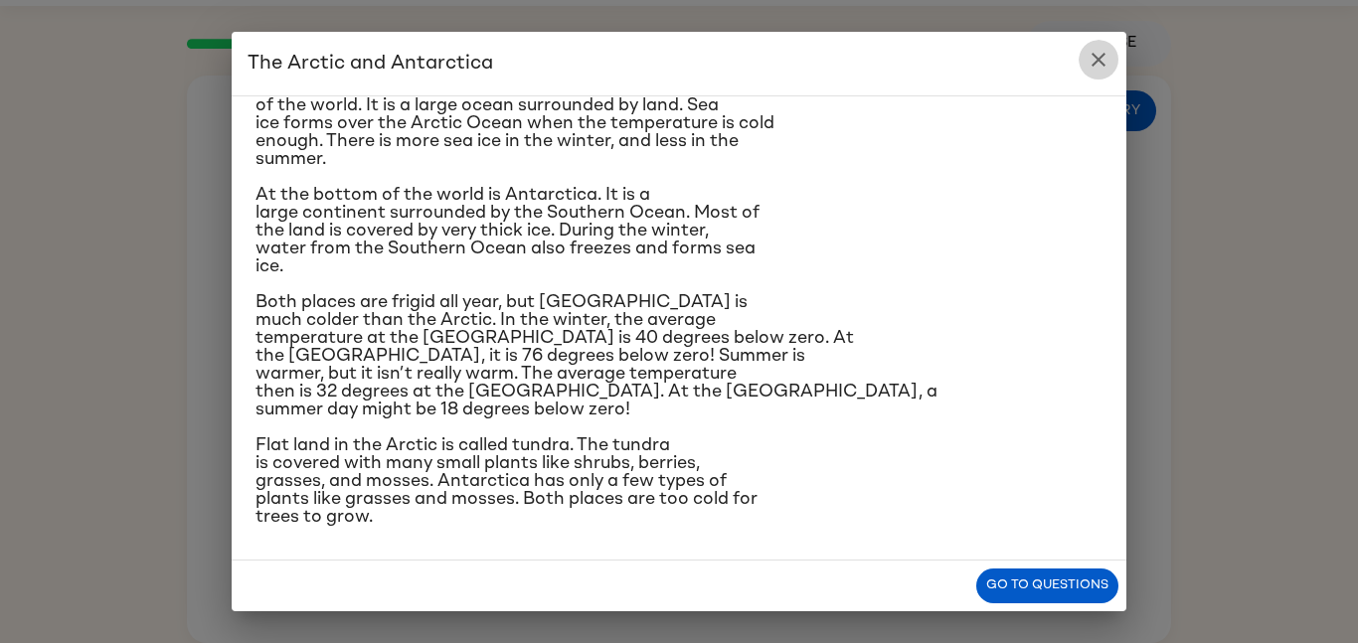
click at [1088, 68] on icon "close" at bounding box center [1099, 60] width 24 height 24
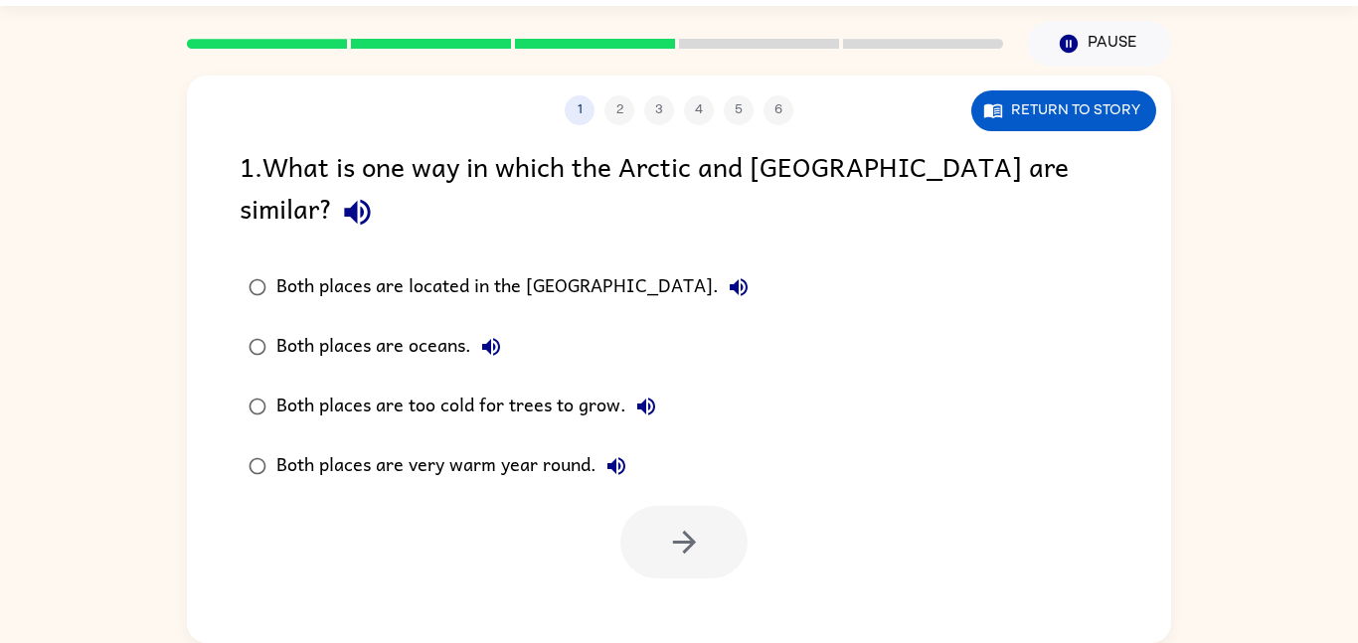
click at [234, 377] on label "Both places are too cold for trees to grow." at bounding box center [499, 407] width 540 height 60
click at [642, 506] on button "button" at bounding box center [683, 542] width 127 height 73
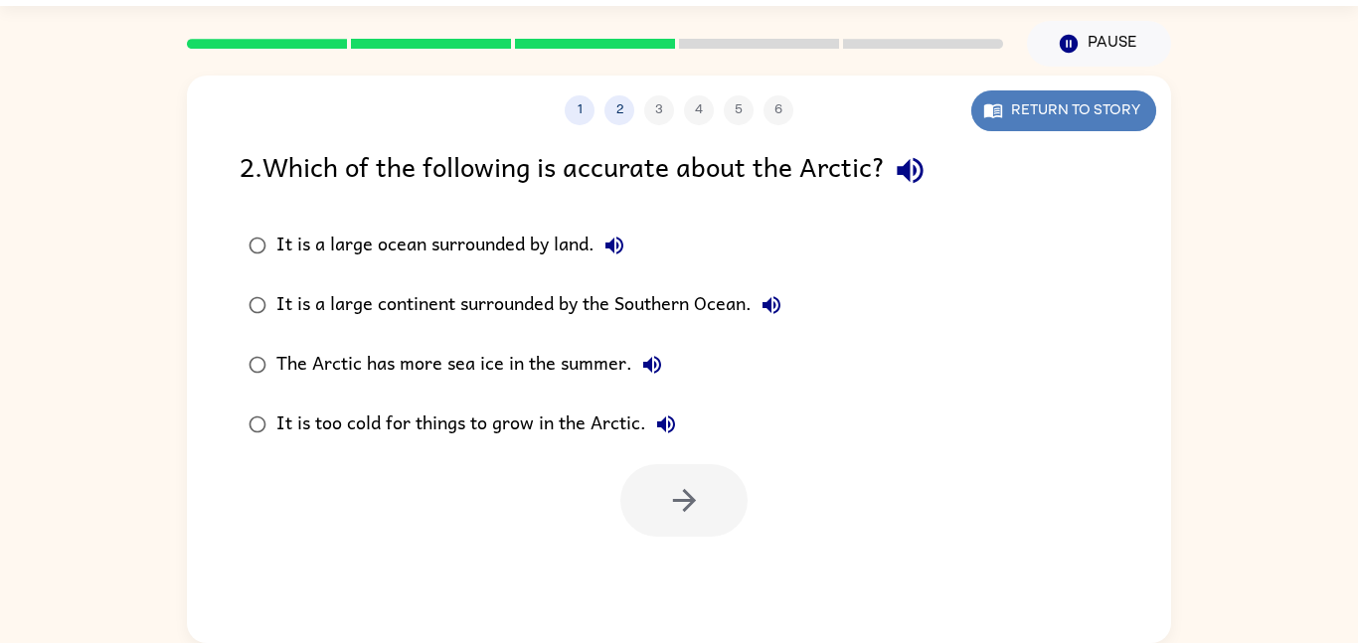
click at [1090, 125] on button "Return to story" at bounding box center [1063, 110] width 185 height 41
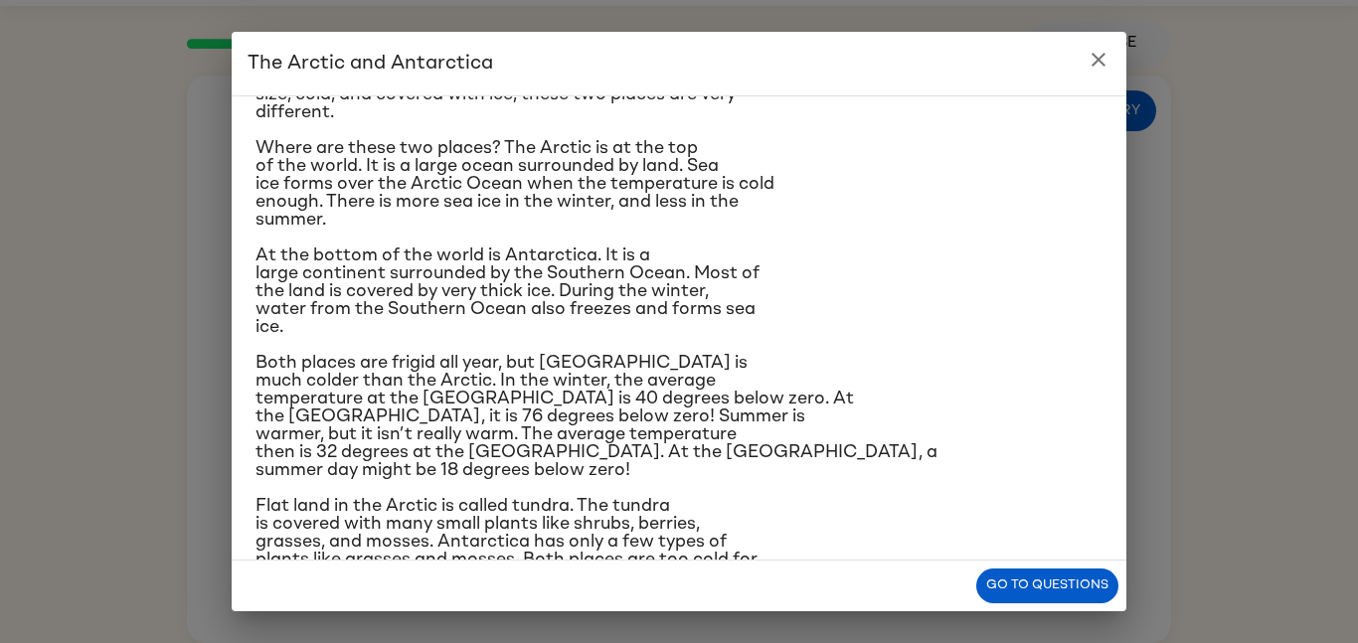
scroll to position [116, 0]
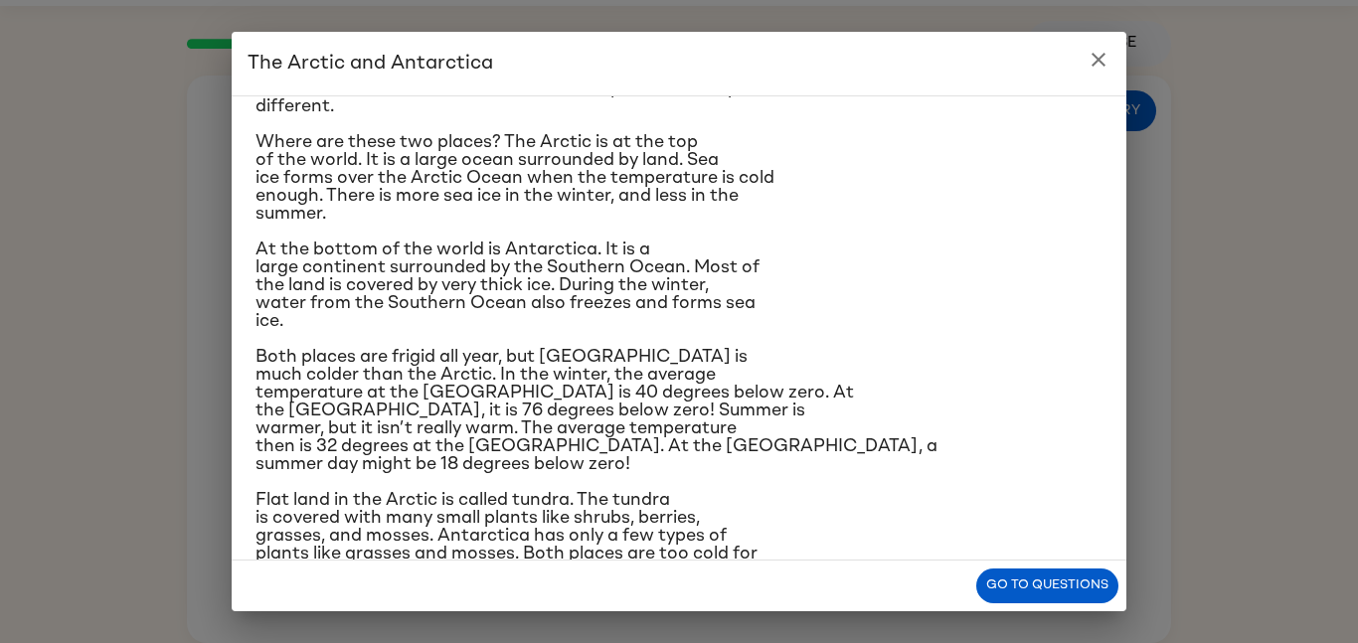
click at [1094, 65] on icon "close" at bounding box center [1099, 60] width 14 height 14
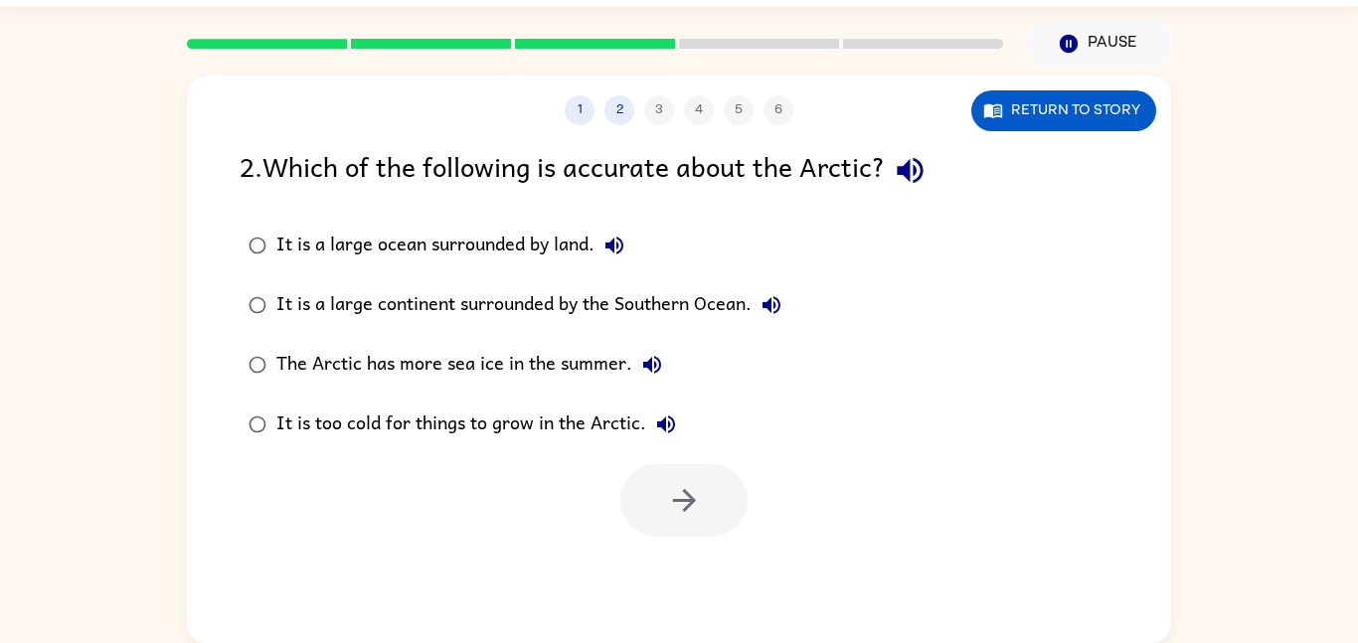
click at [239, 225] on label "It is a large ocean surrounded by land." at bounding box center [515, 246] width 573 height 60
click at [699, 485] on icon "button" at bounding box center [684, 500] width 35 height 35
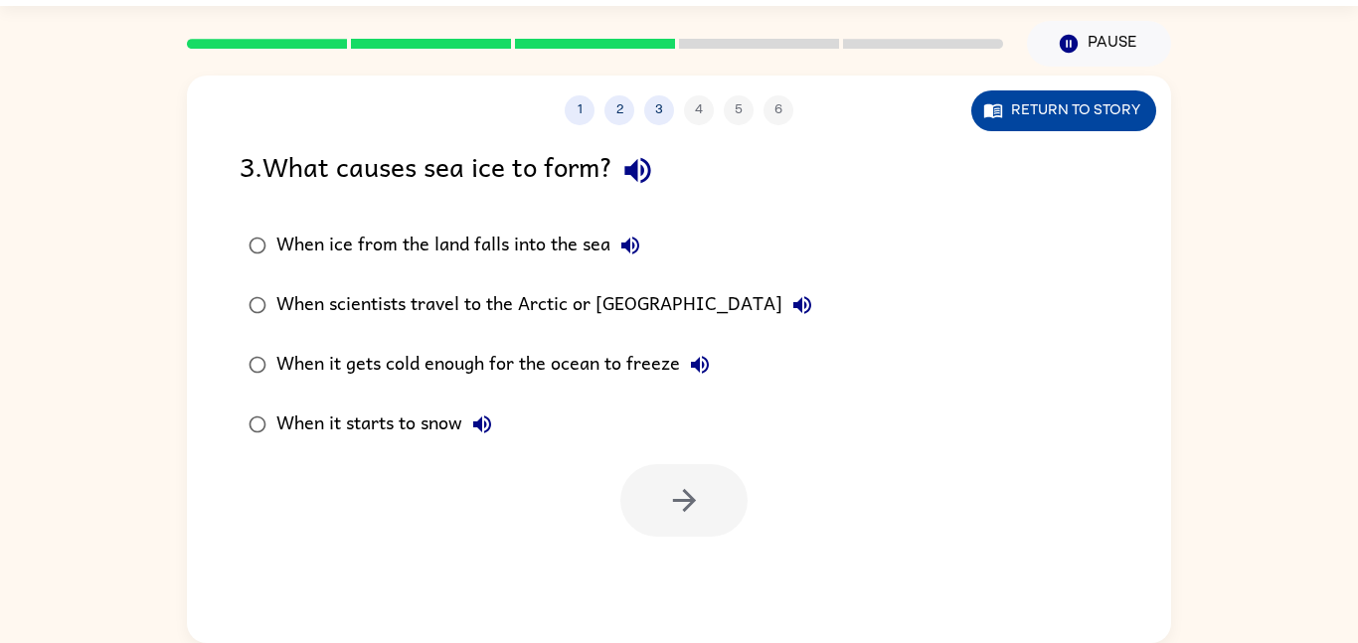
click at [1025, 121] on button "Return to story" at bounding box center [1063, 110] width 185 height 41
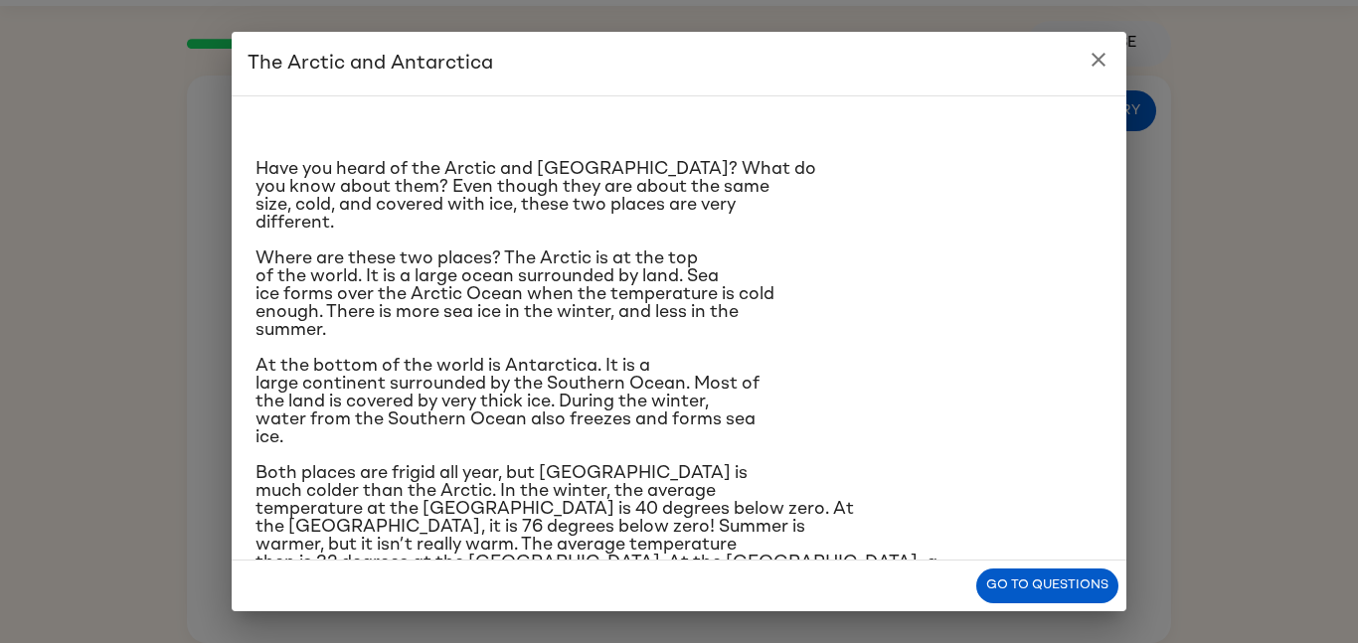
click at [861, 191] on p "Have you heard of the Arctic and [GEOGRAPHIC_DATA]? What do you know about them…" at bounding box center [679, 196] width 847 height 72
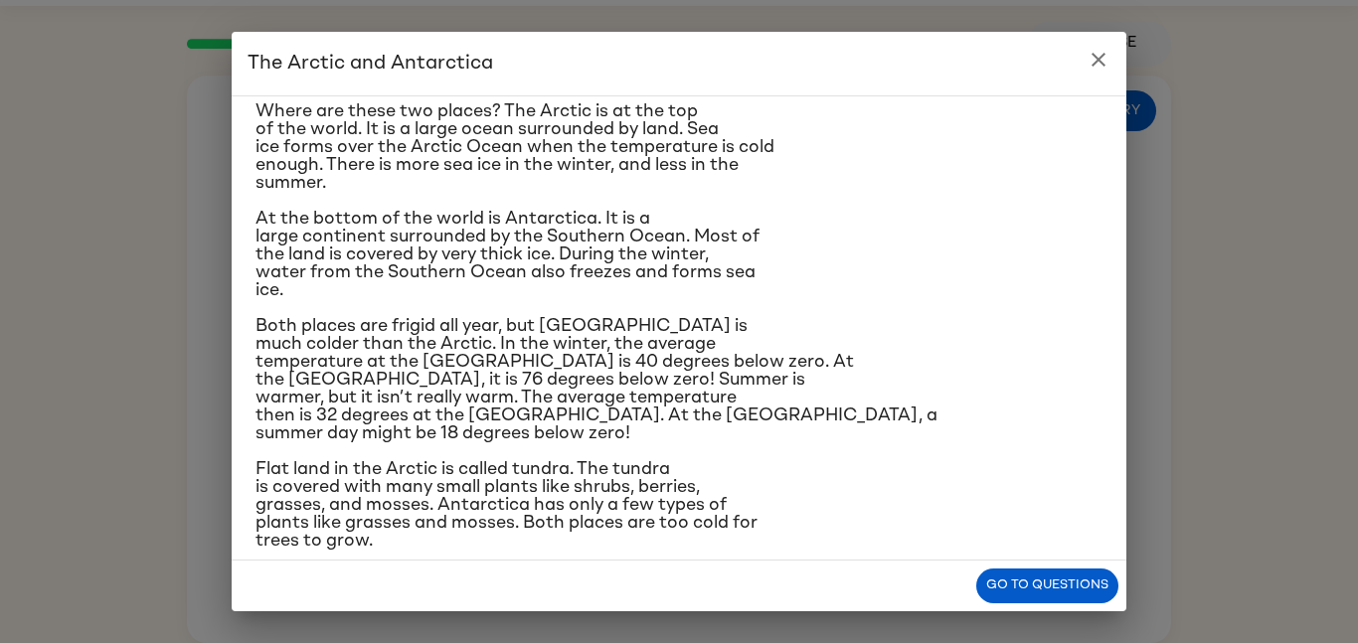
scroll to position [148, 0]
click at [1105, 48] on icon "close" at bounding box center [1099, 60] width 24 height 24
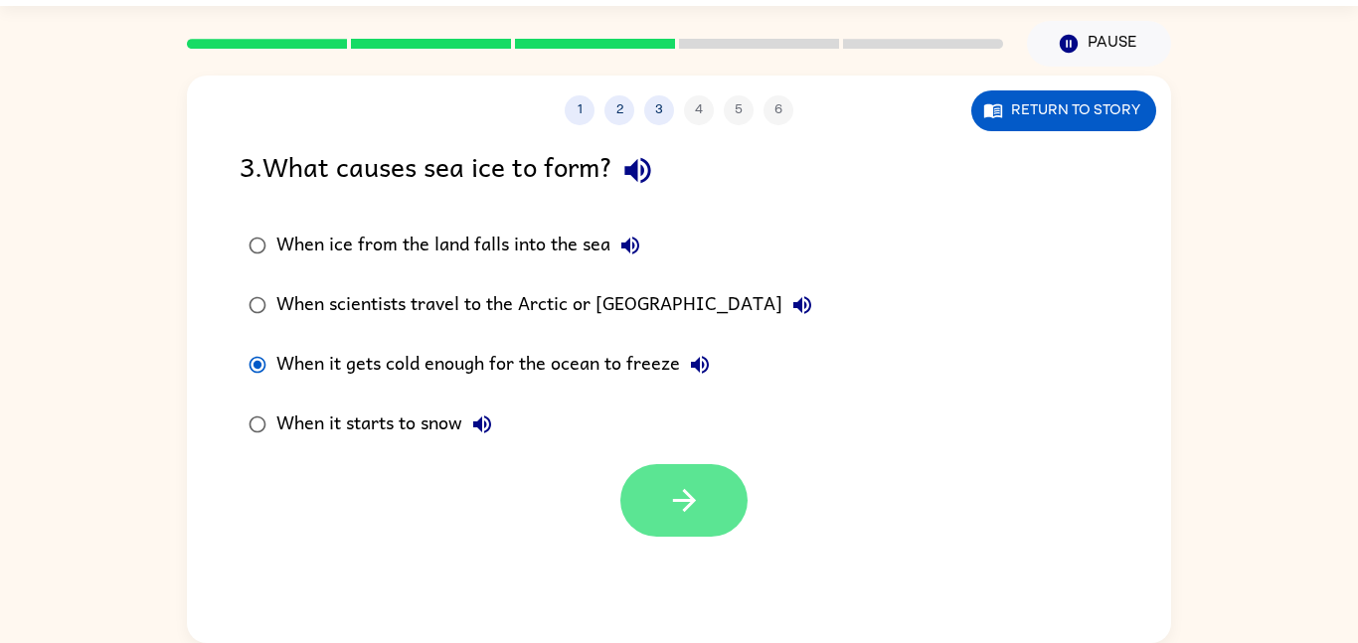
click at [711, 479] on button "button" at bounding box center [683, 500] width 127 height 73
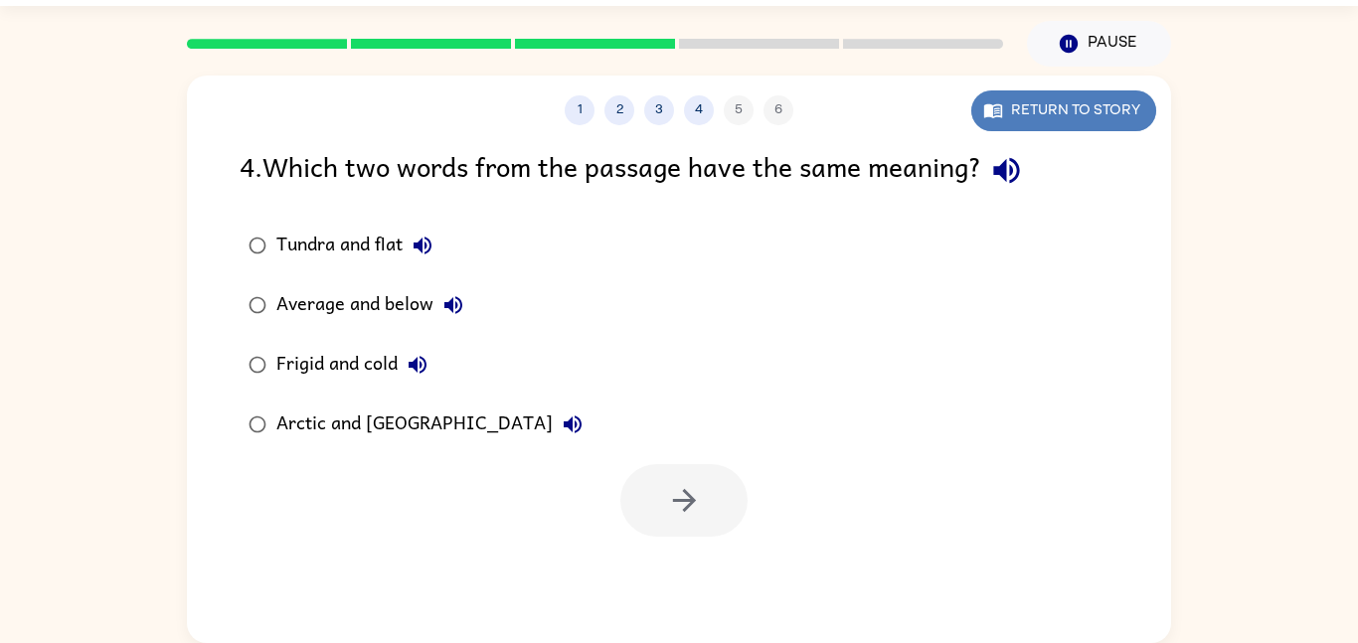
click at [1024, 116] on button "Return to story" at bounding box center [1063, 110] width 185 height 41
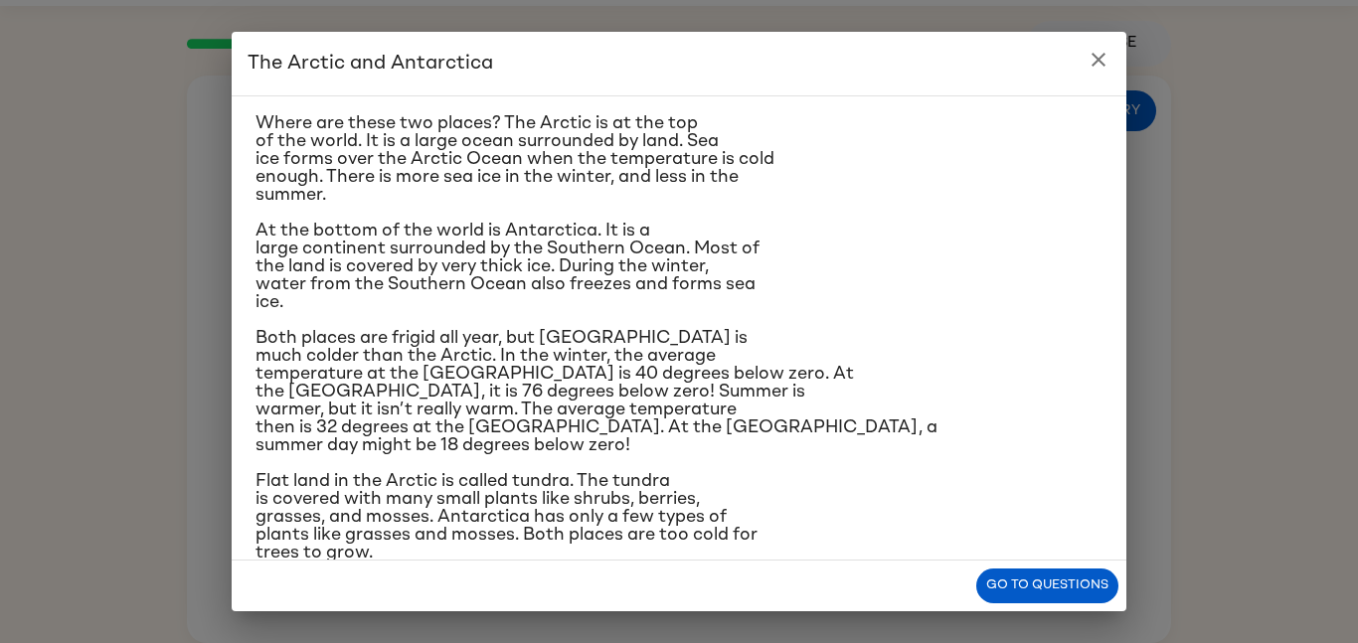
scroll to position [171, 0]
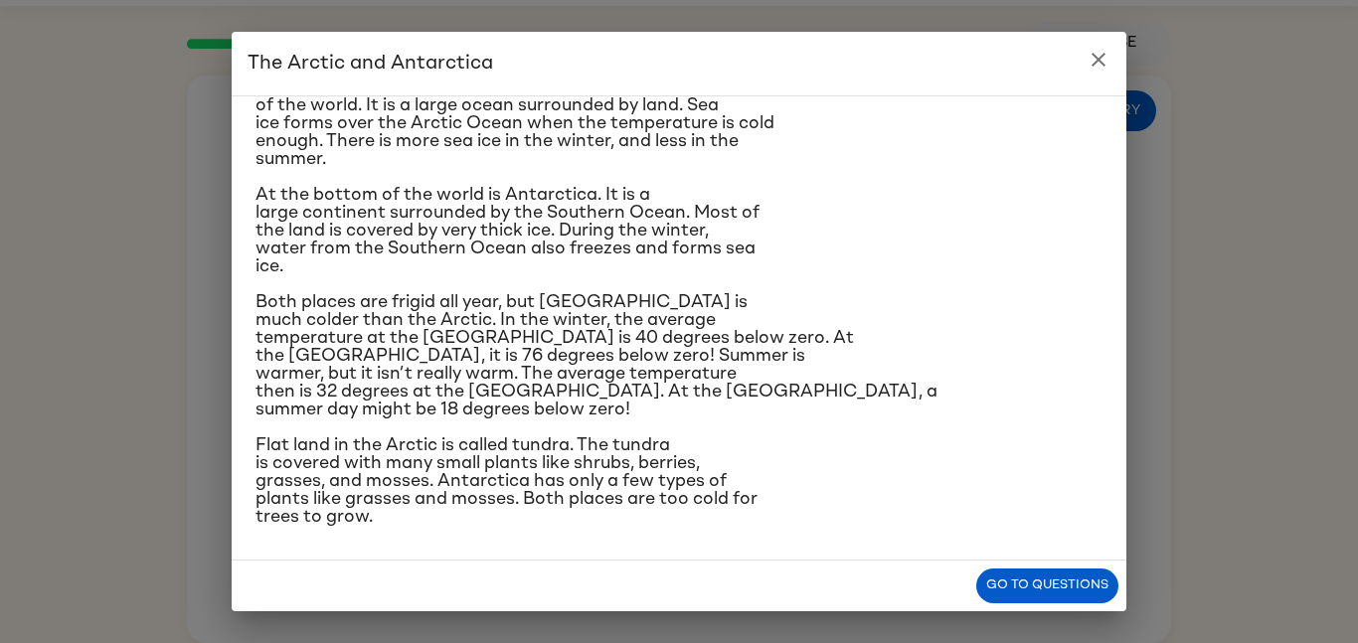
click at [1067, 68] on h2 "The Arctic and Antarctica" at bounding box center [679, 64] width 895 height 64
click at [1090, 70] on icon "close" at bounding box center [1099, 60] width 24 height 24
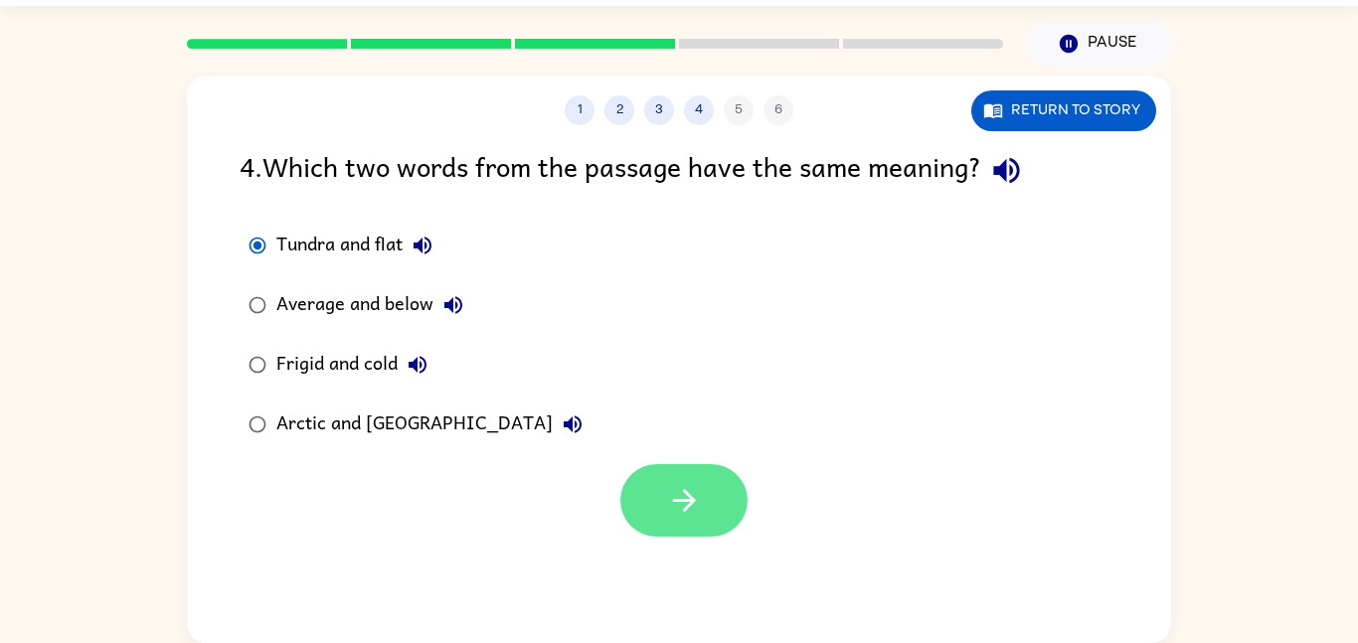
click at [680, 515] on icon "button" at bounding box center [684, 500] width 35 height 35
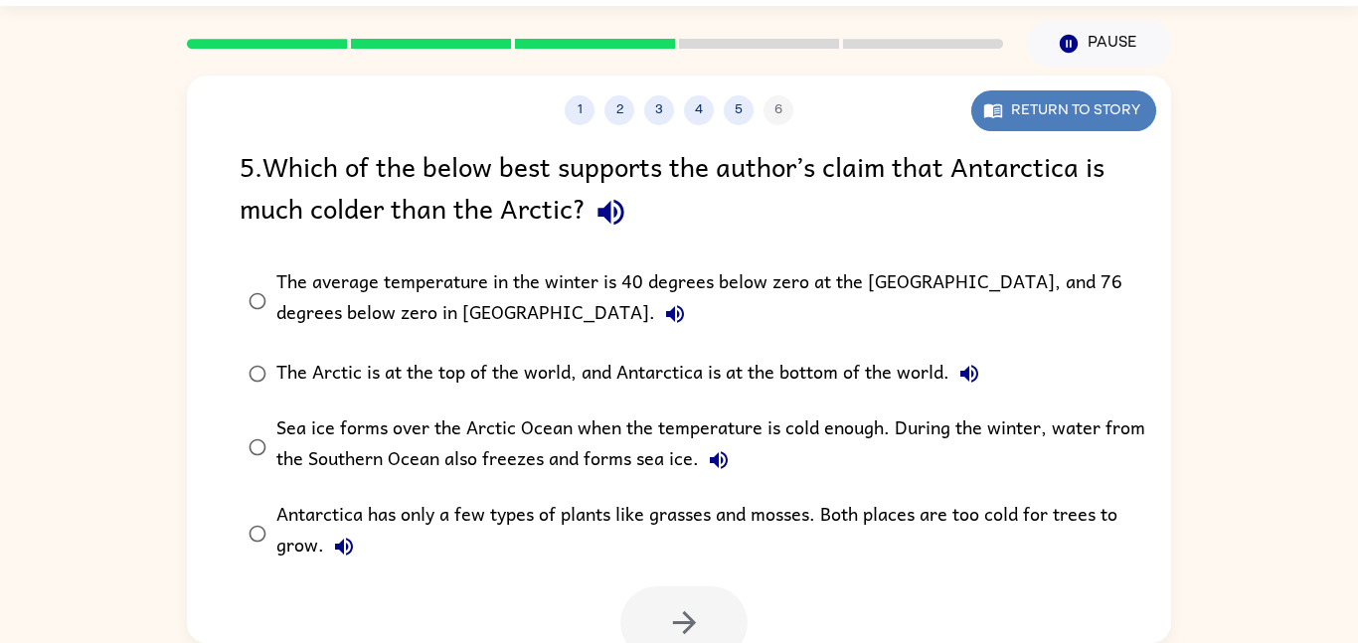
click at [1008, 121] on button "Return to story" at bounding box center [1063, 110] width 185 height 41
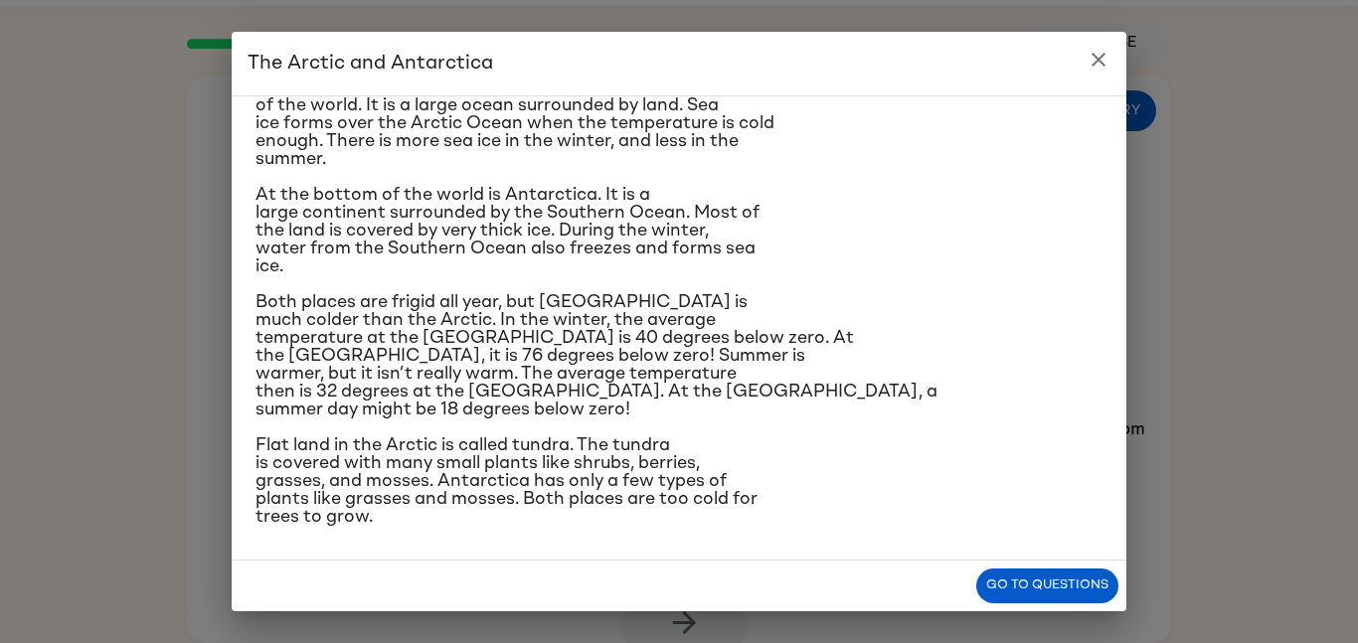
click at [1104, 48] on icon "close" at bounding box center [1099, 60] width 24 height 24
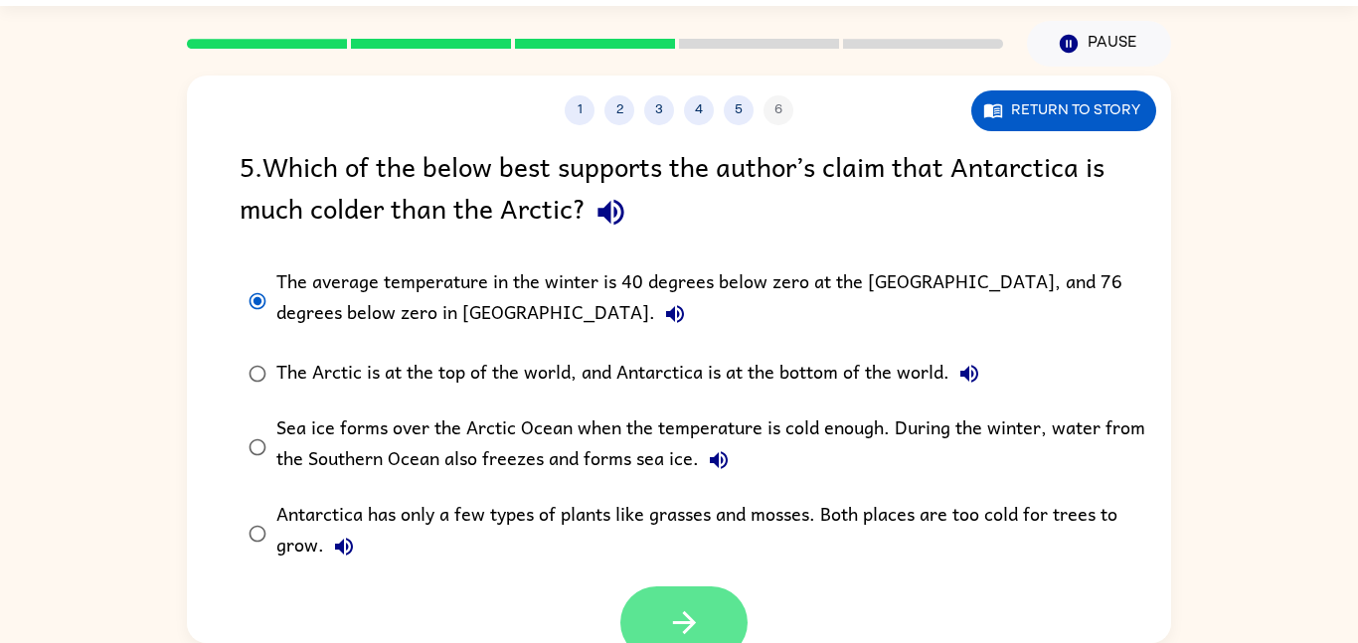
click at [680, 634] on icon "button" at bounding box center [684, 622] width 35 height 35
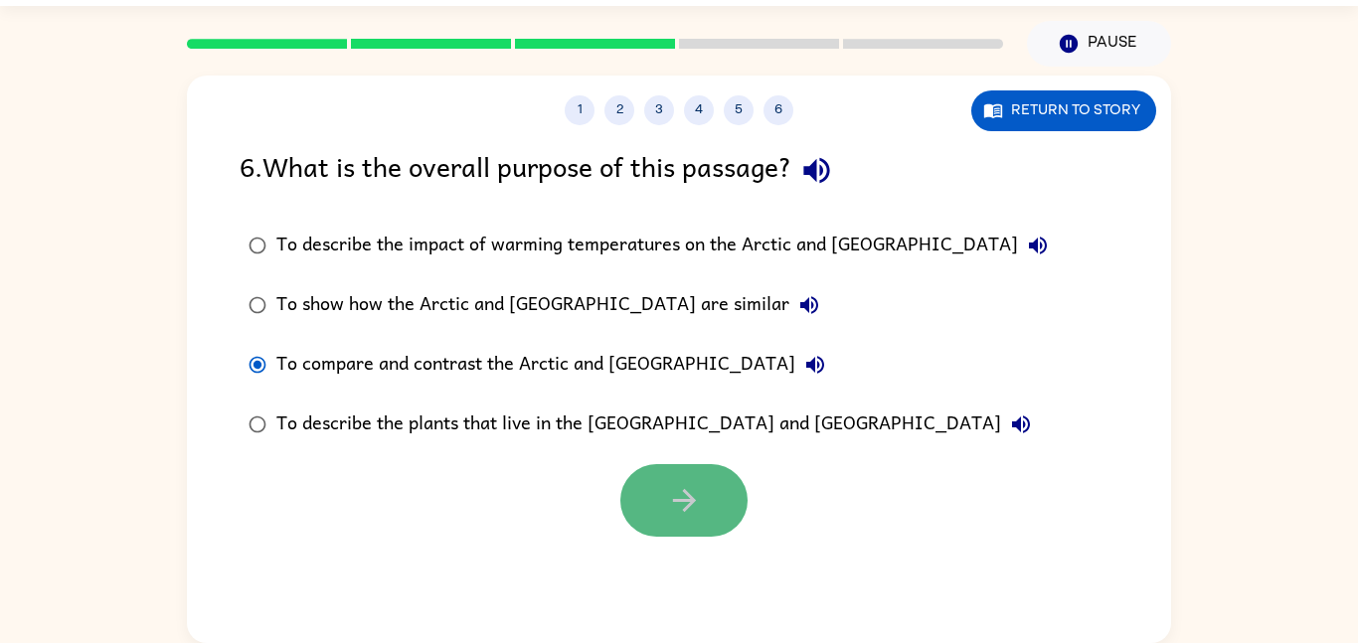
click at [686, 536] on button "button" at bounding box center [683, 500] width 127 height 73
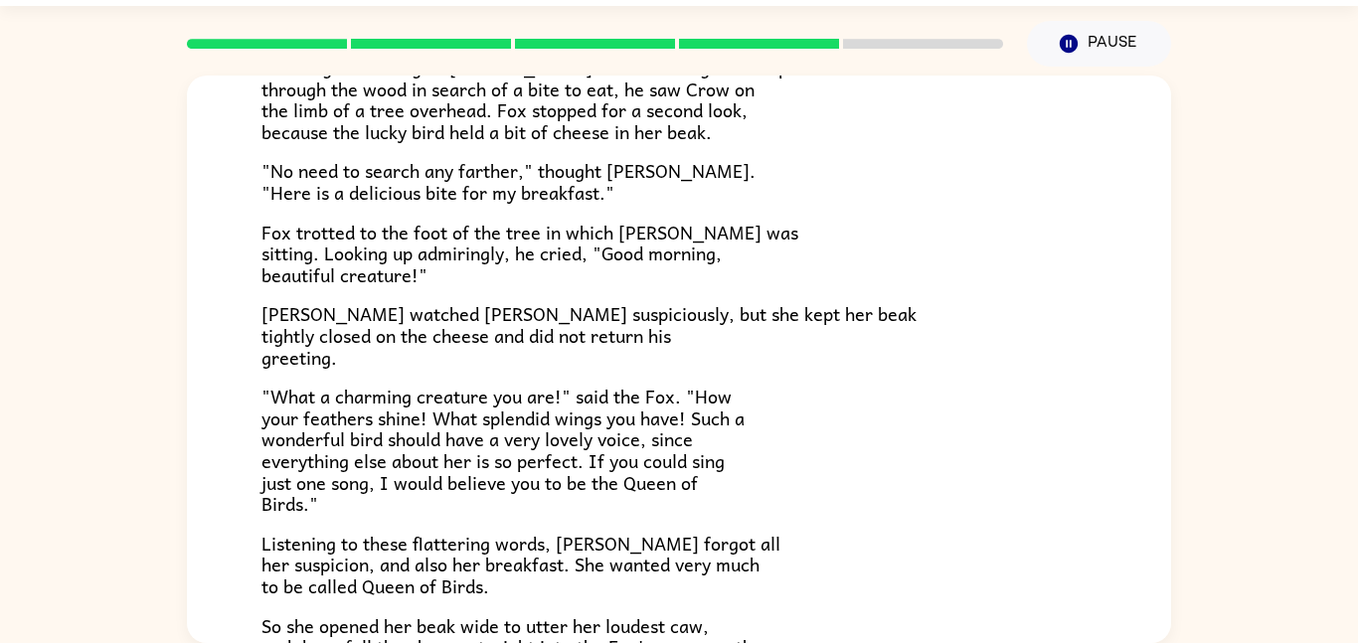
scroll to position [179, 0]
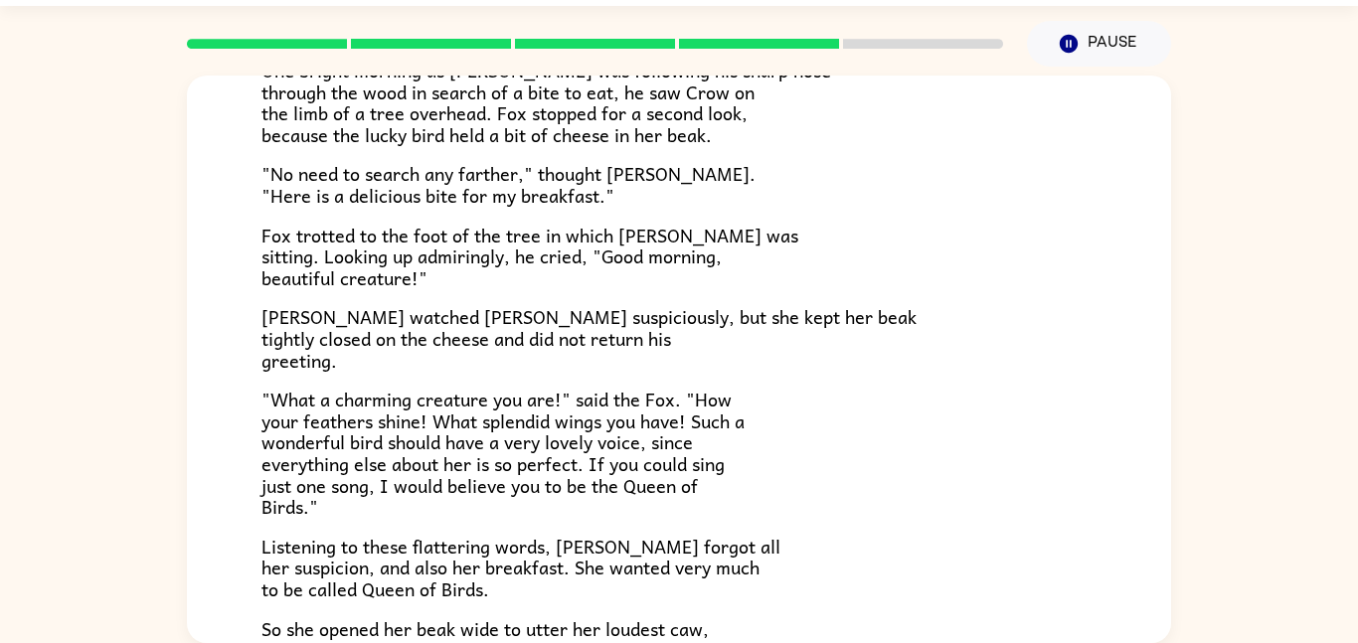
click at [478, 460] on span ""What a charming creature you are!" said the Fox. "How your feathers shine! Wha…" at bounding box center [502, 453] width 483 height 136
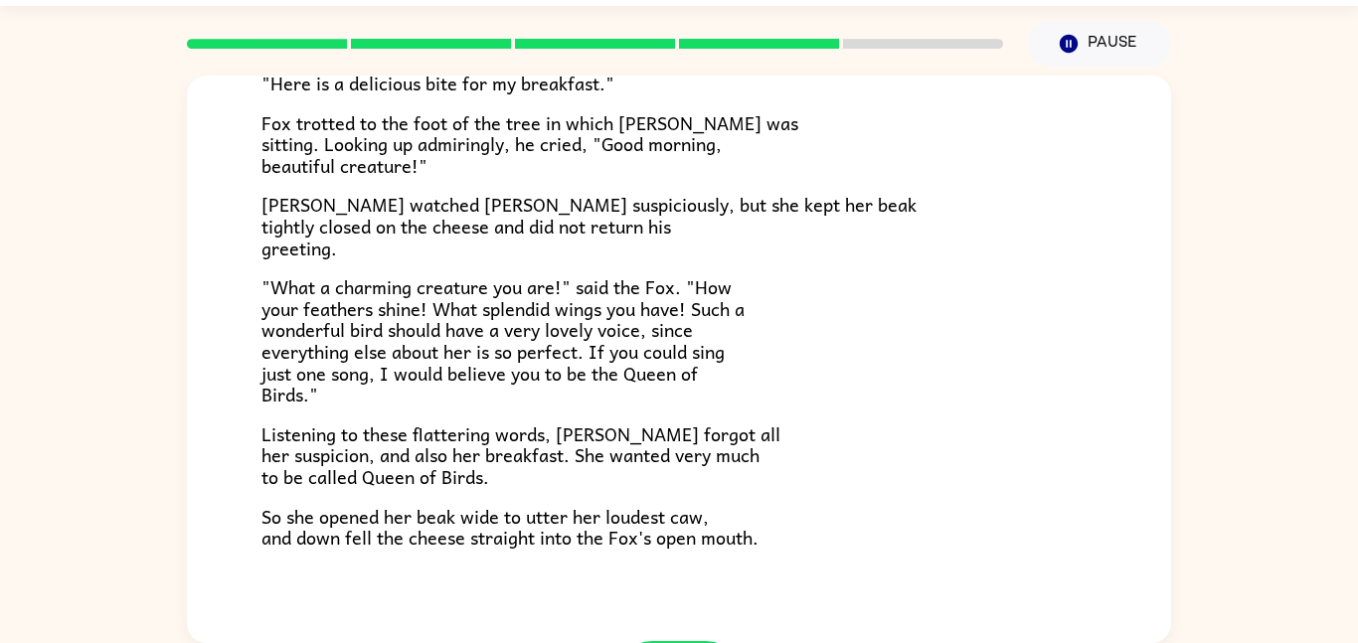
scroll to position [391, 0]
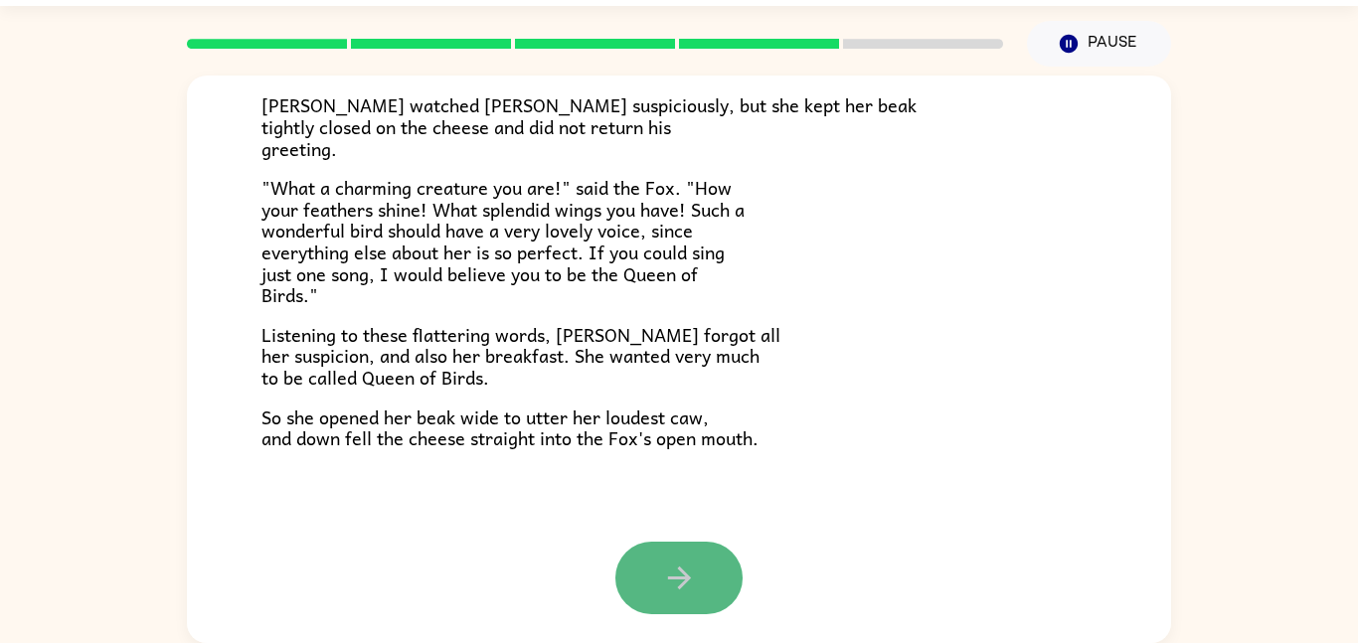
click at [638, 561] on button "button" at bounding box center [678, 578] width 127 height 73
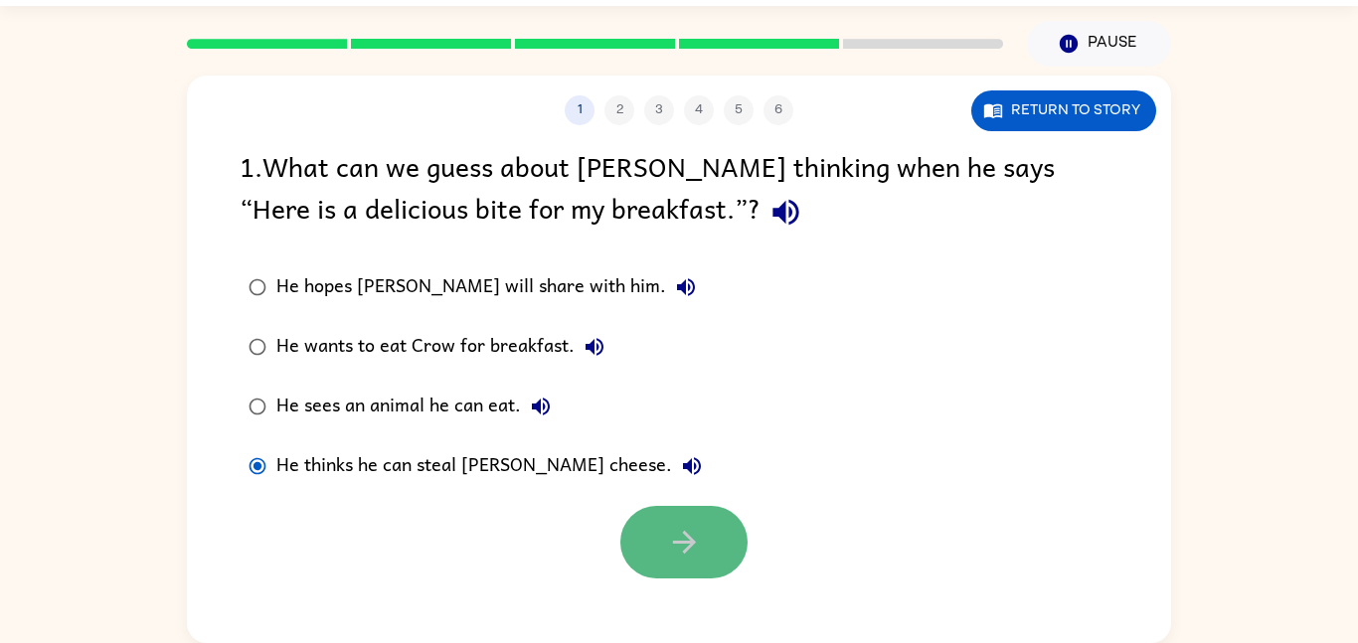
click at [675, 547] on icon "button" at bounding box center [684, 542] width 35 height 35
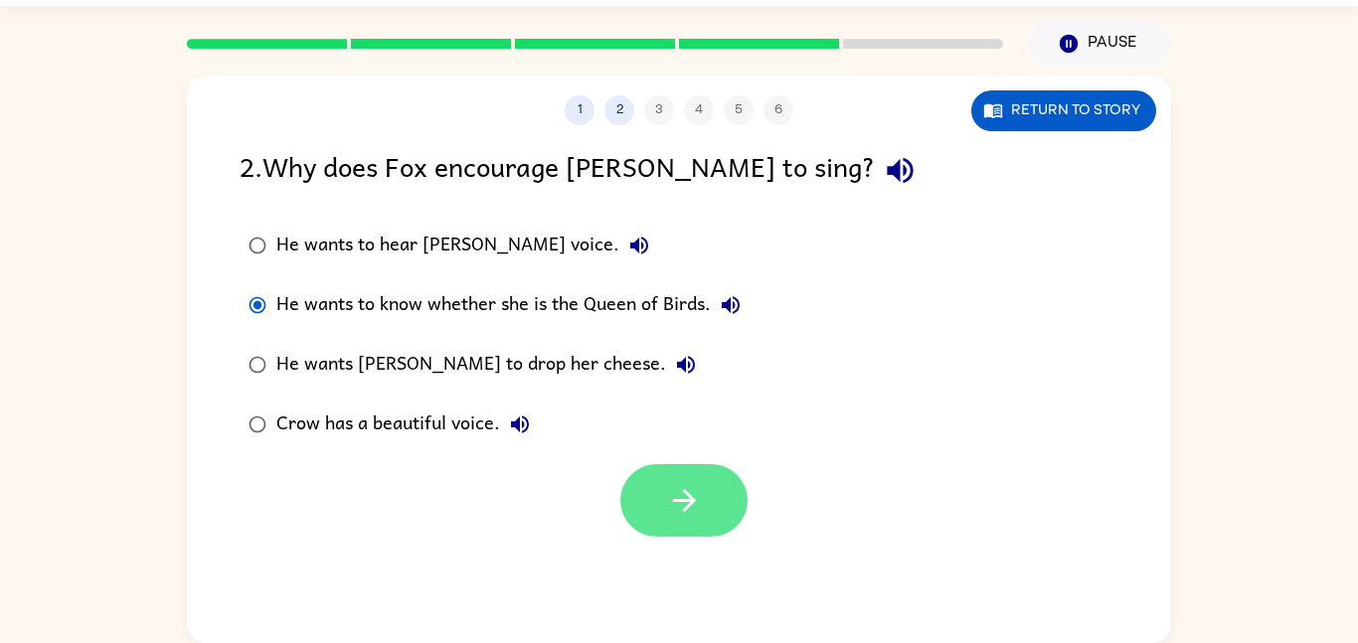
click at [704, 515] on button "button" at bounding box center [683, 500] width 127 height 73
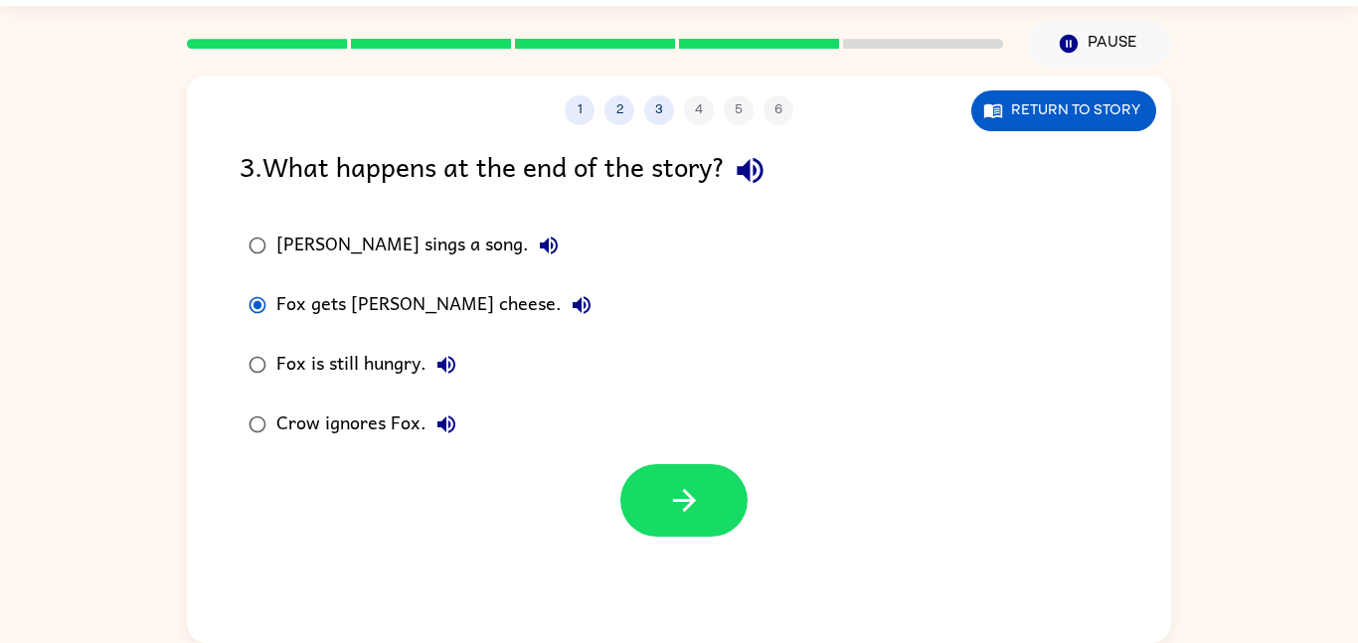
click at [599, 522] on div at bounding box center [679, 495] width 984 height 83
click at [627, 517] on button "button" at bounding box center [683, 500] width 127 height 73
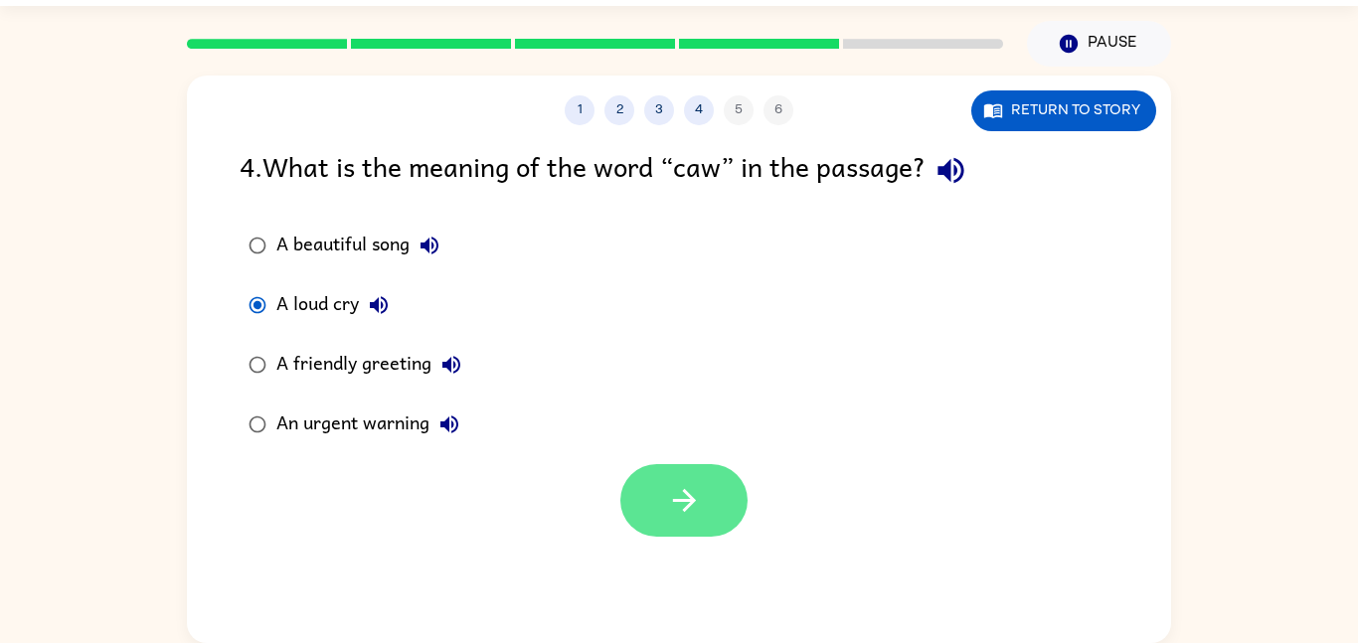
click at [643, 483] on button "button" at bounding box center [683, 500] width 127 height 73
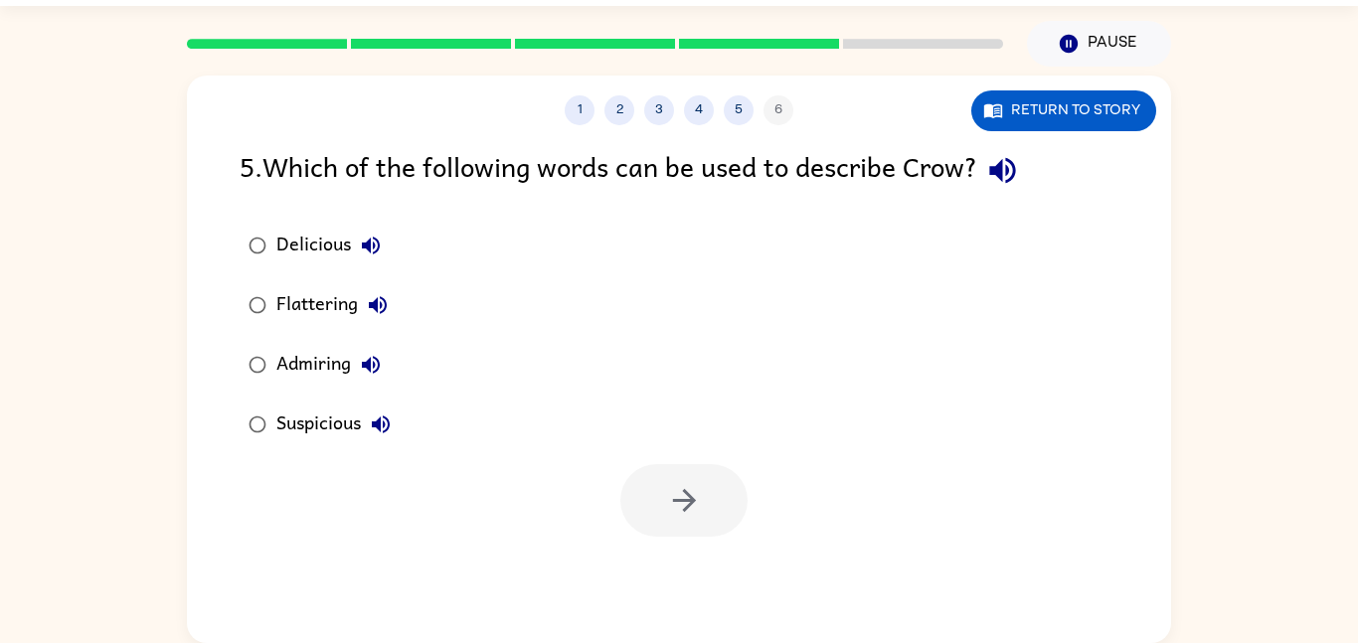
click at [703, 68] on div at bounding box center [595, 44] width 840 height 70
click at [278, 424] on div "Suspicious" at bounding box center [338, 425] width 124 height 40
click at [268, 386] on label "Admiring" at bounding box center [320, 365] width 182 height 60
click at [634, 478] on button "button" at bounding box center [683, 500] width 127 height 73
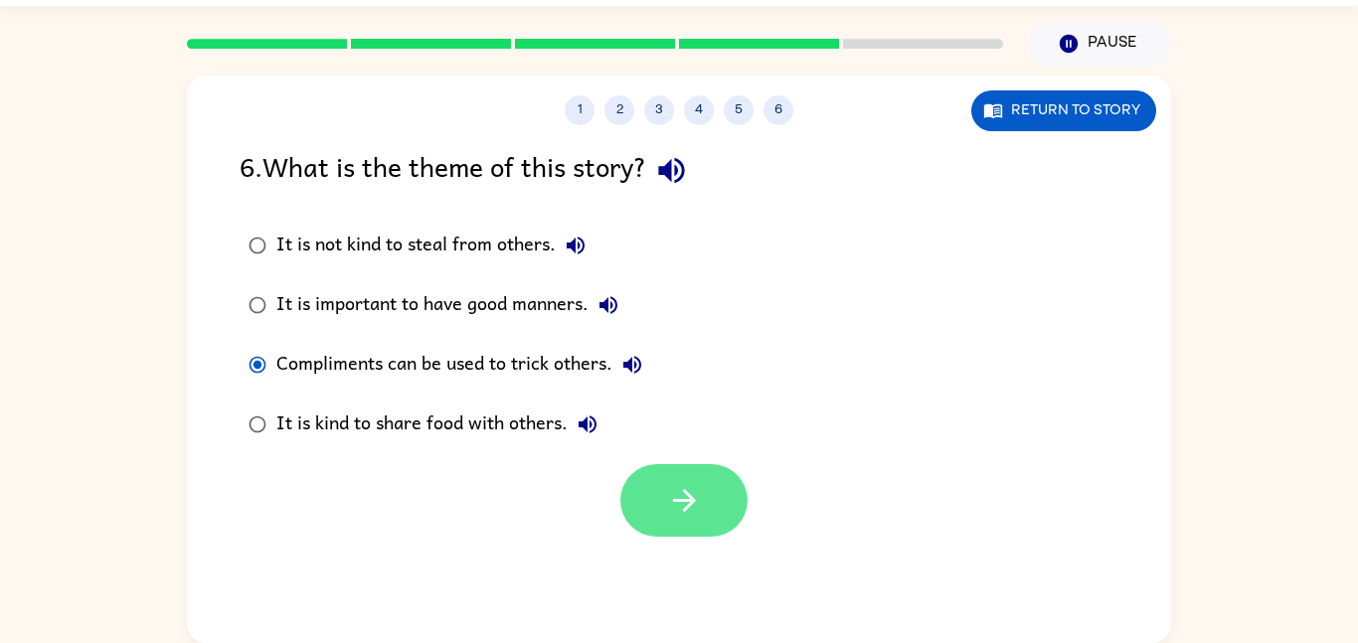
click at [629, 515] on button "button" at bounding box center [683, 500] width 127 height 73
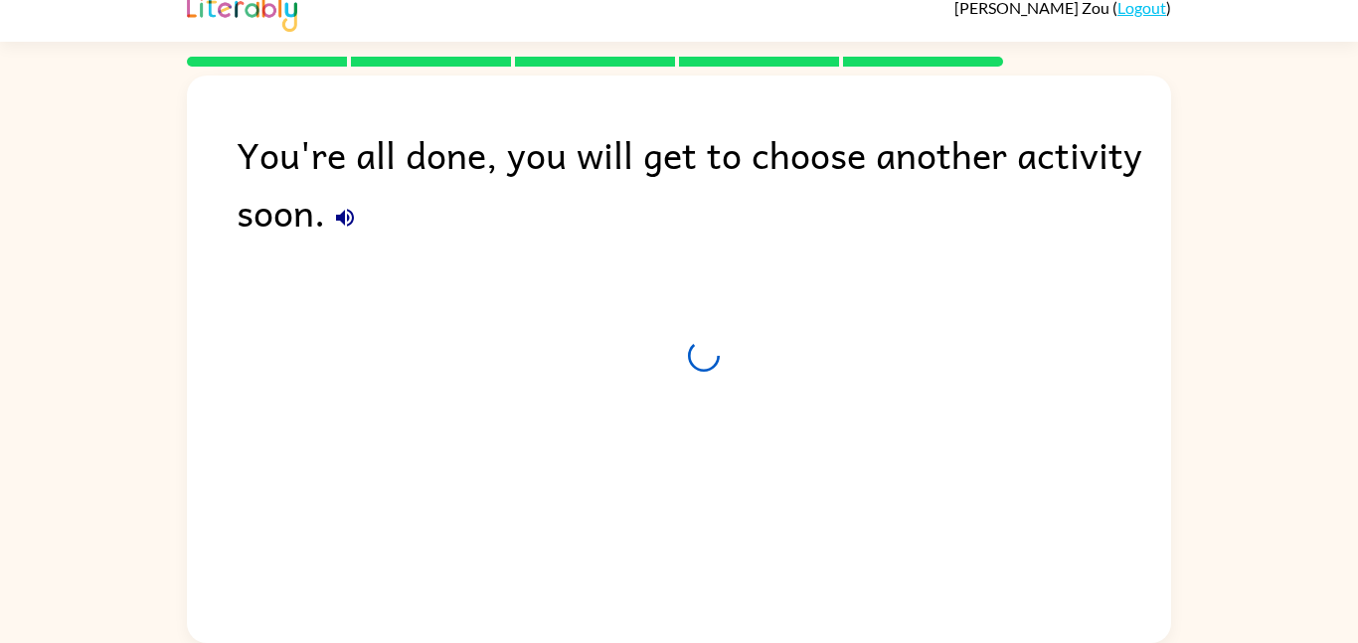
scroll to position [20, 0]
